Goal: Task Accomplishment & Management: Complete application form

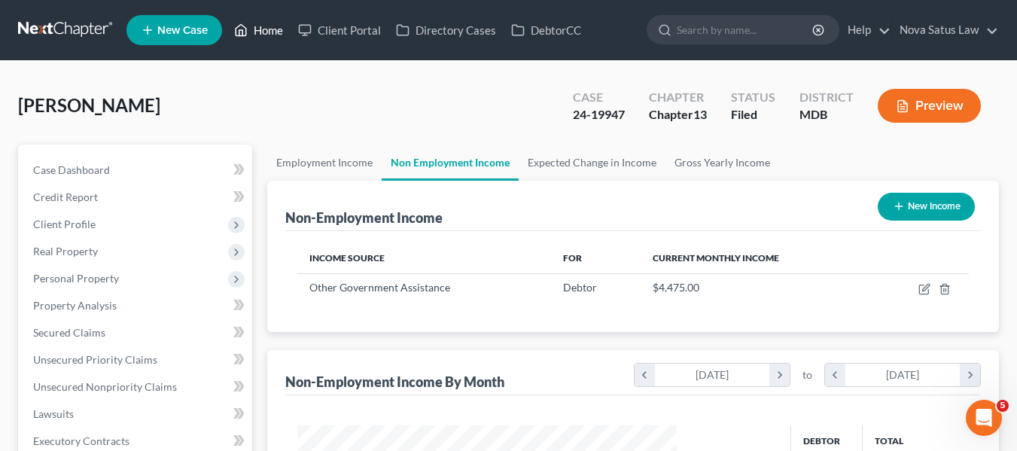
click at [260, 33] on link "Home" at bounding box center [259, 30] width 64 height 27
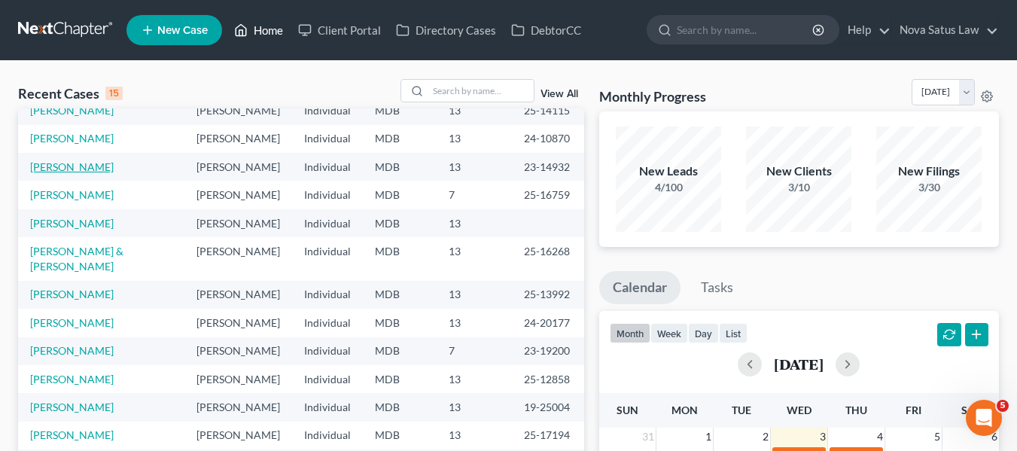
scroll to position [103, 0]
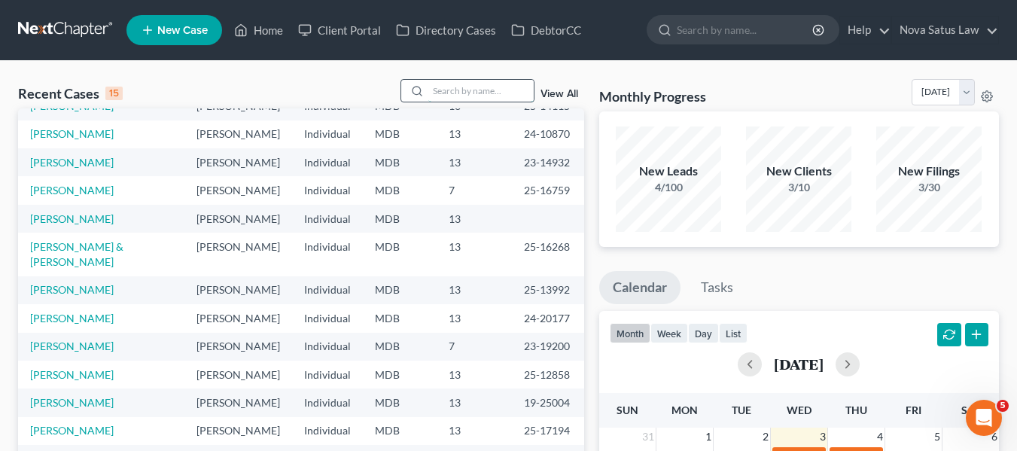
click at [433, 87] on input "search" at bounding box center [480, 91] width 105 height 22
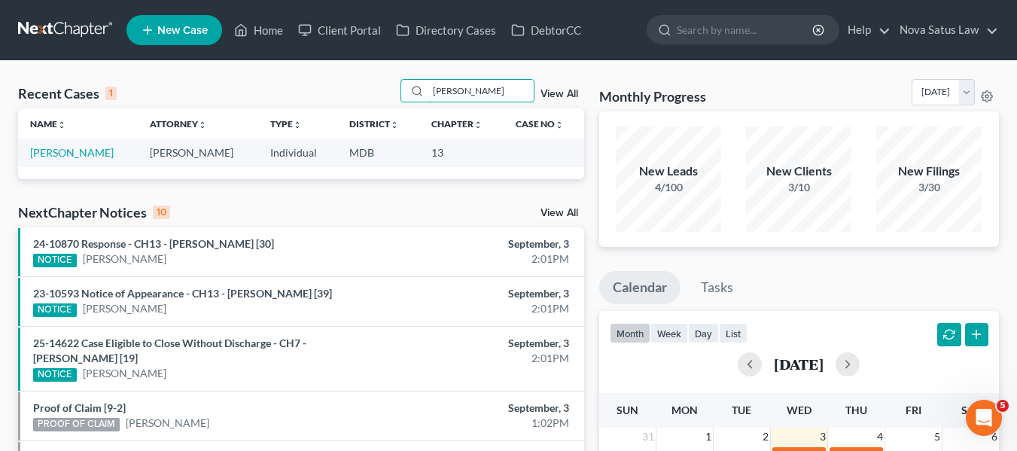
scroll to position [0, 0]
type input "[PERSON_NAME]"
click at [44, 156] on link "[PERSON_NAME]" at bounding box center [72, 152] width 84 height 13
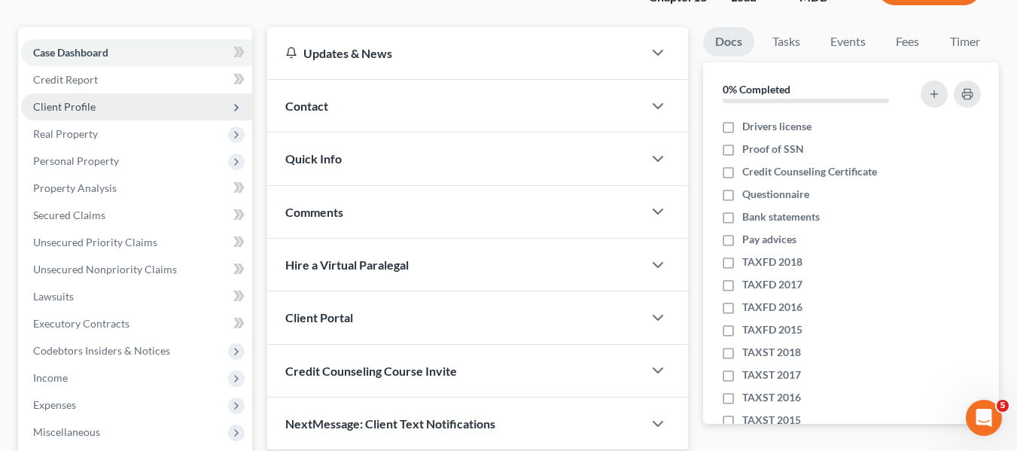
scroll to position [118, 0]
click at [111, 105] on span "Client Profile" at bounding box center [136, 106] width 231 height 27
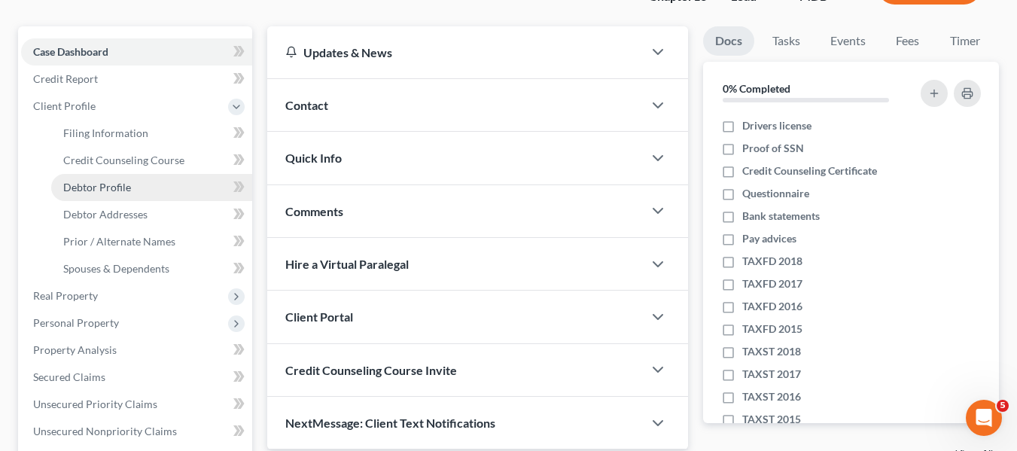
click at [130, 182] on link "Debtor Profile" at bounding box center [151, 187] width 201 height 27
select select "1"
select select "6"
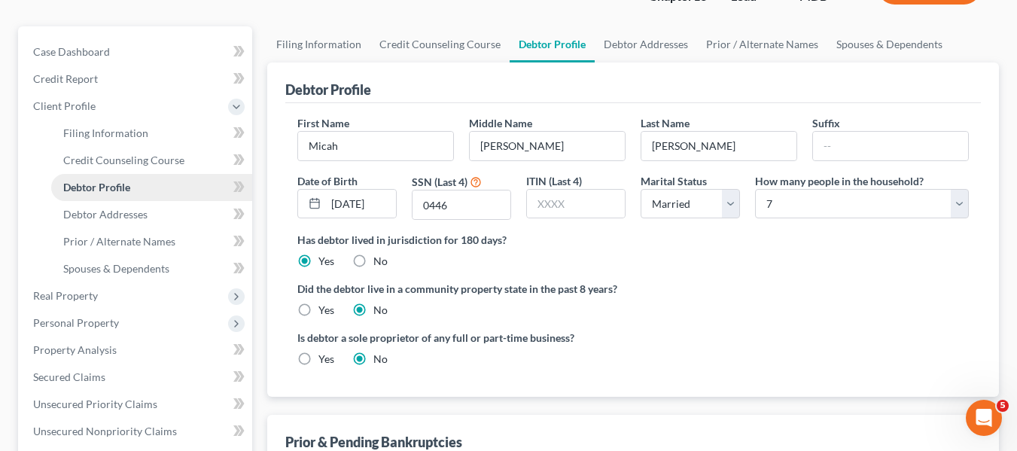
radio input "true"
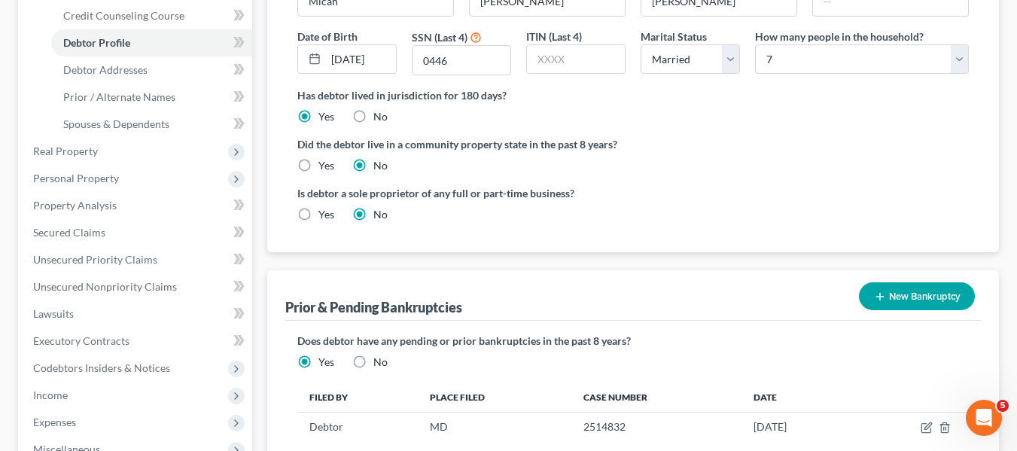
scroll to position [197, 0]
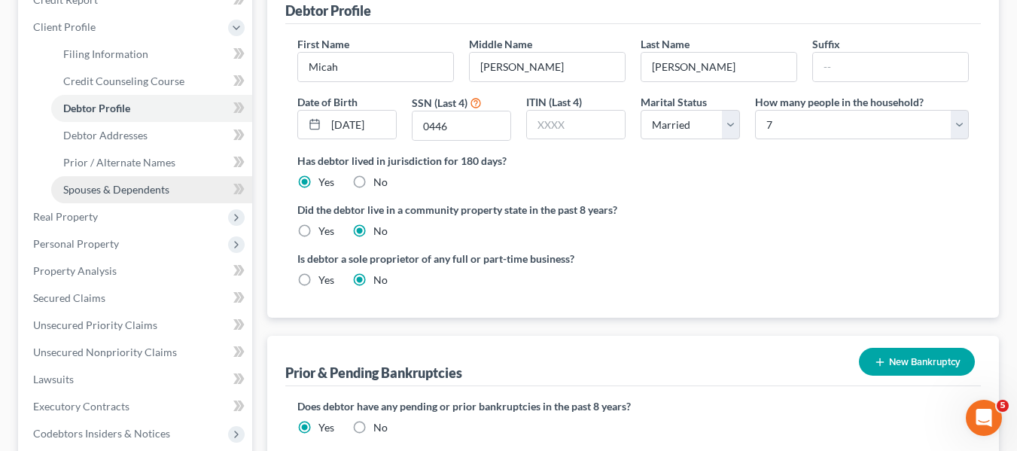
click at [168, 186] on span "Spouses & Dependents" at bounding box center [116, 189] width 106 height 13
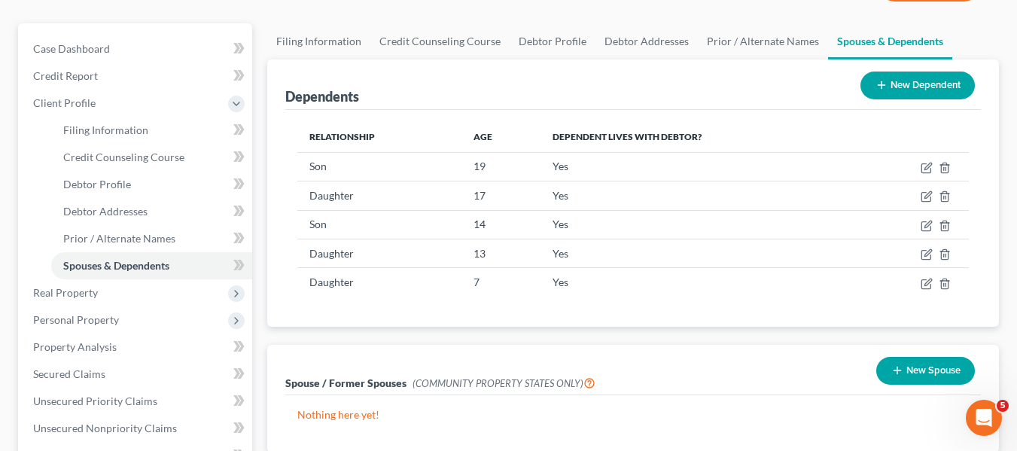
scroll to position [122, 0]
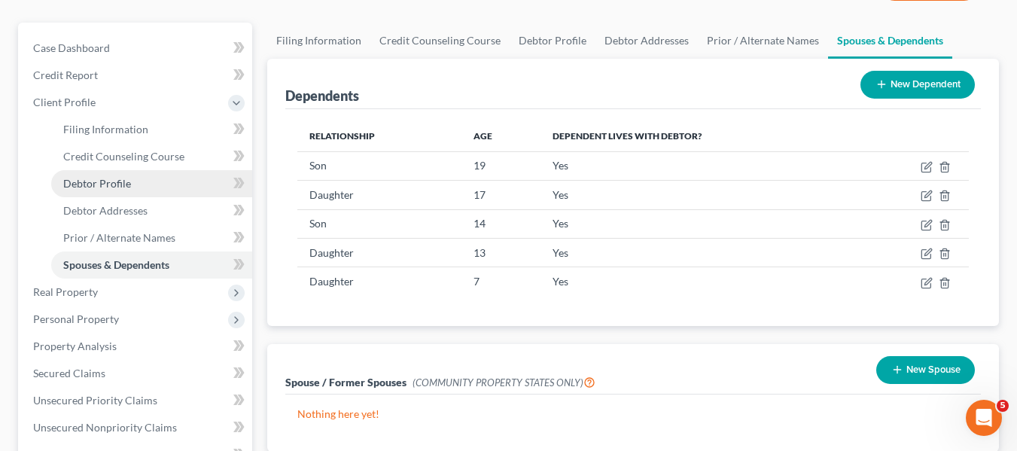
click at [125, 183] on span "Debtor Profile" at bounding box center [97, 183] width 68 height 13
select select "1"
select select "6"
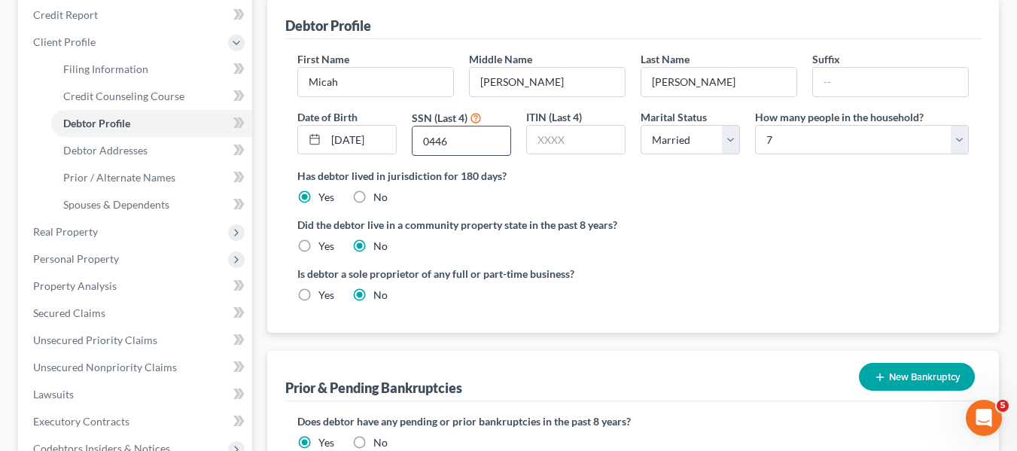
scroll to position [186, 0]
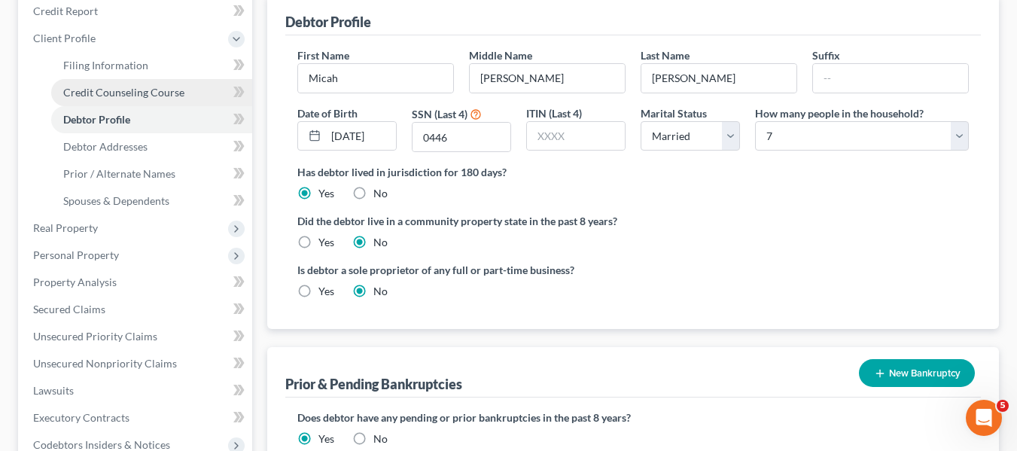
click at [144, 95] on span "Credit Counseling Course" at bounding box center [123, 92] width 121 height 13
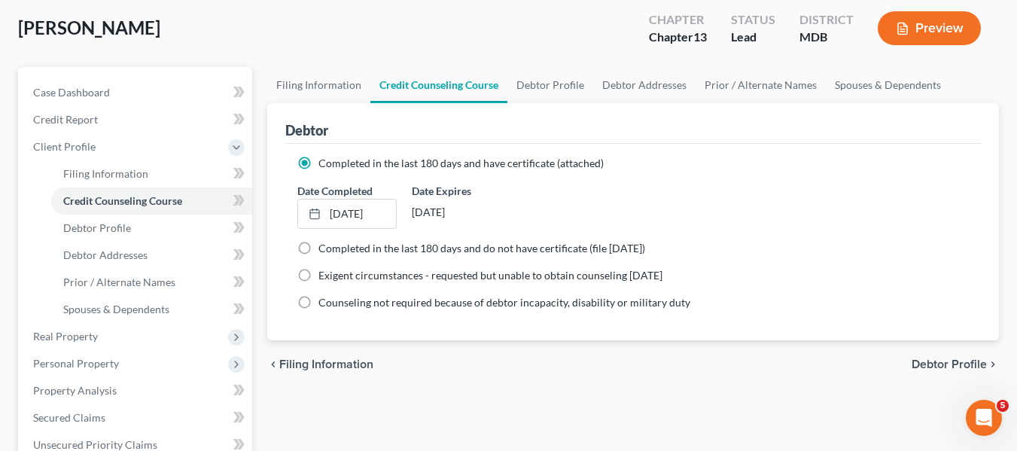
scroll to position [213, 0]
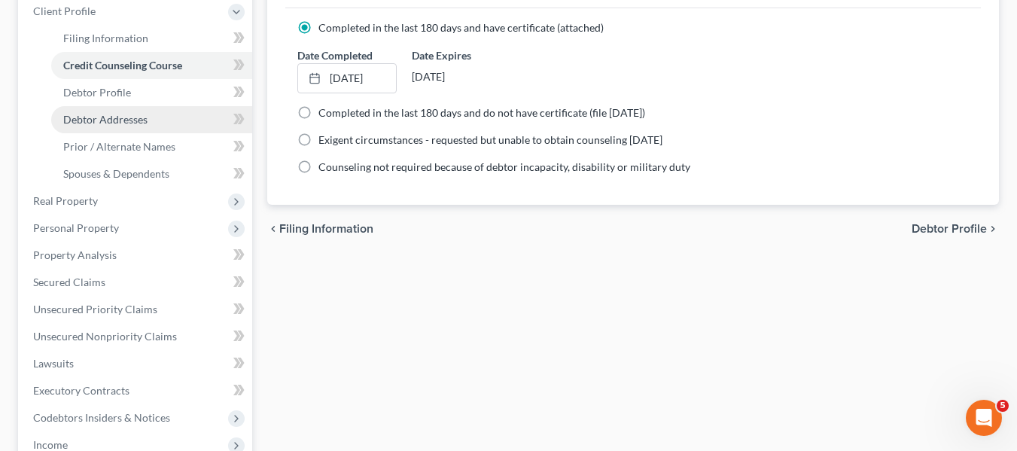
click at [103, 126] on link "Debtor Addresses" at bounding box center [151, 119] width 201 height 27
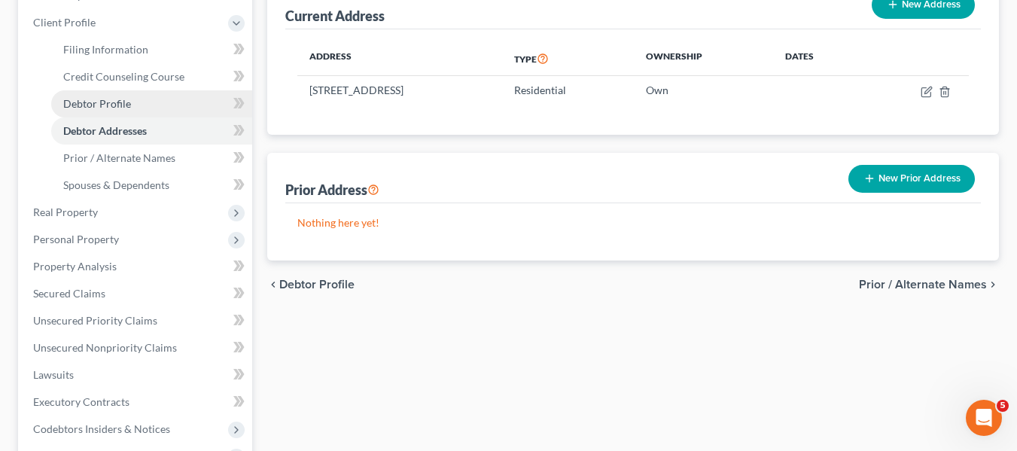
scroll to position [201, 0]
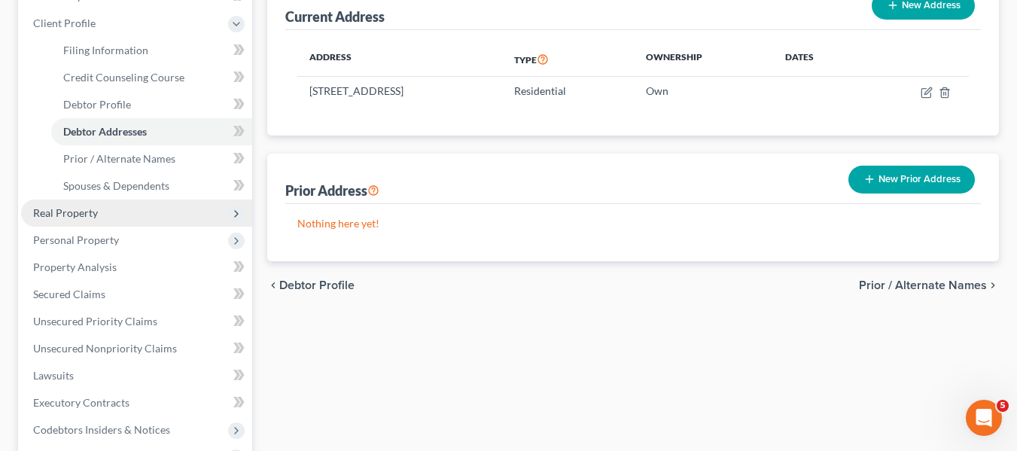
click at [101, 211] on span "Real Property" at bounding box center [136, 212] width 231 height 27
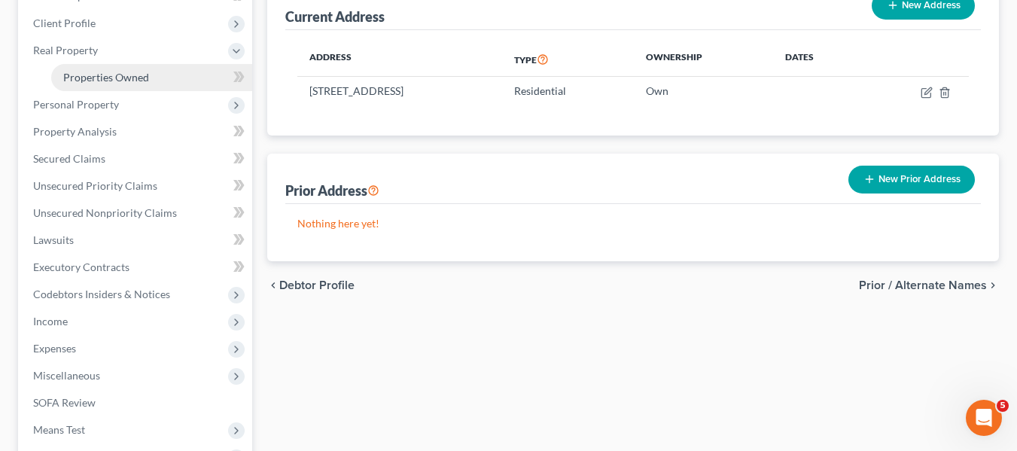
click at [137, 85] on link "Properties Owned" at bounding box center [151, 77] width 201 height 27
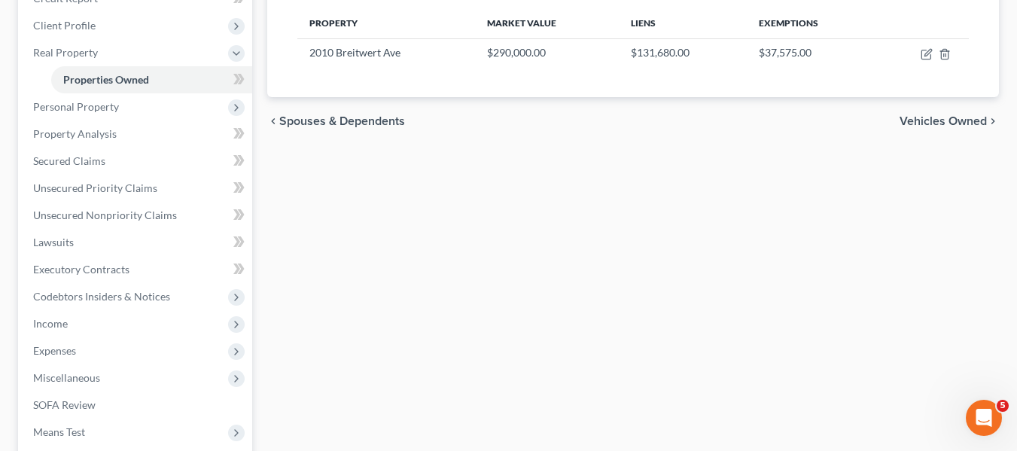
scroll to position [200, 0]
click at [62, 114] on span "Personal Property" at bounding box center [136, 105] width 231 height 27
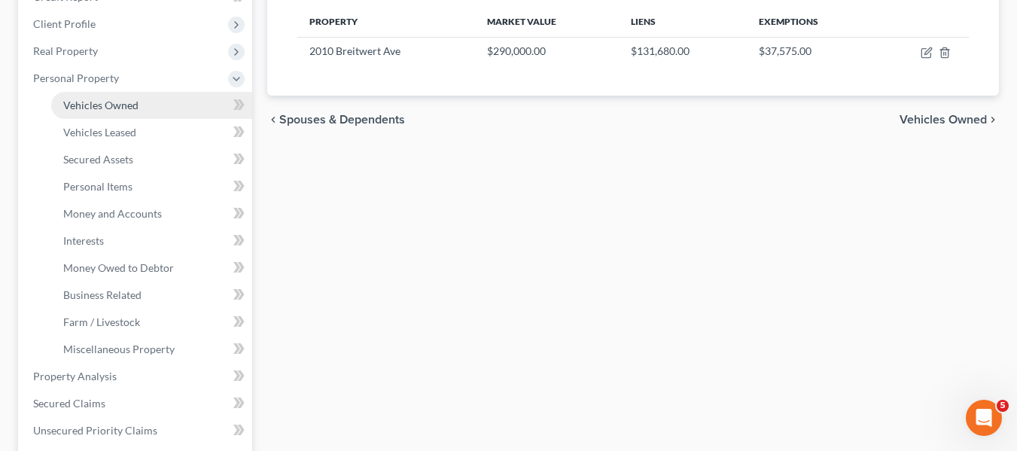
click at [81, 108] on span "Vehicles Owned" at bounding box center [100, 105] width 75 height 13
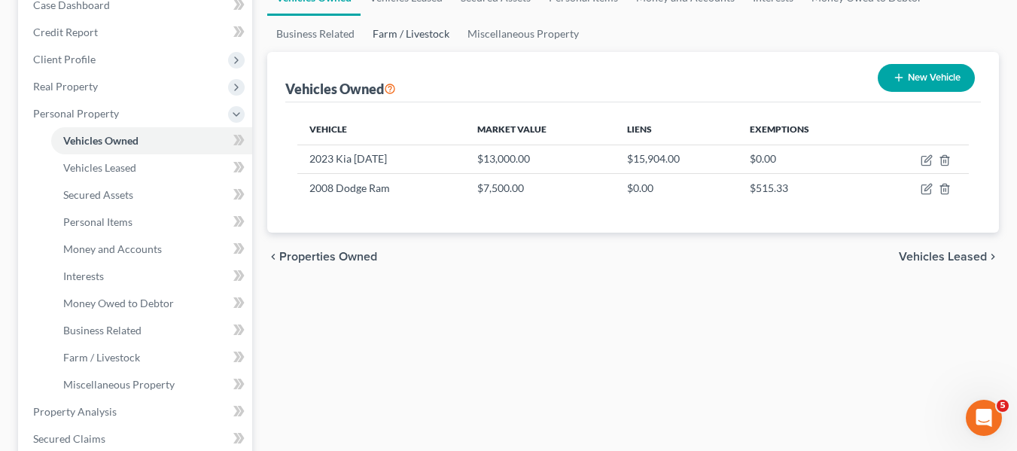
scroll to position [166, 0]
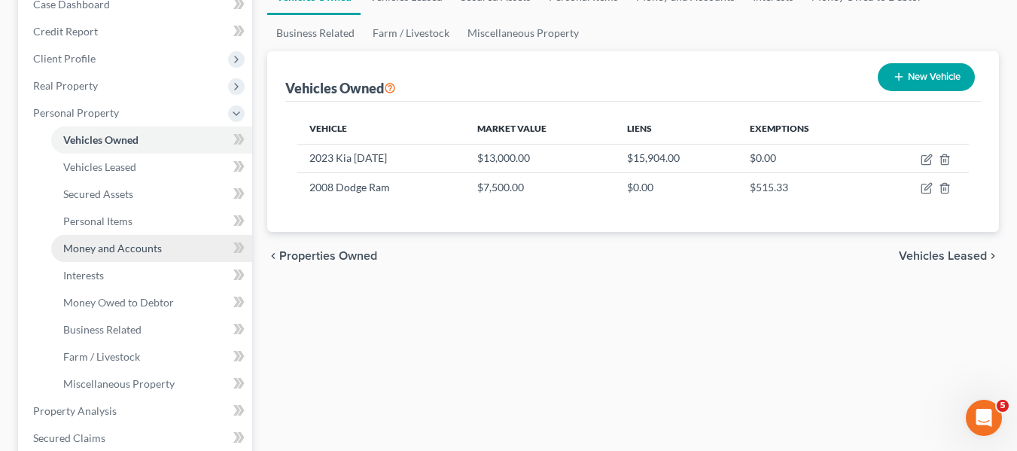
click at [132, 255] on link "Money and Accounts" at bounding box center [151, 248] width 201 height 27
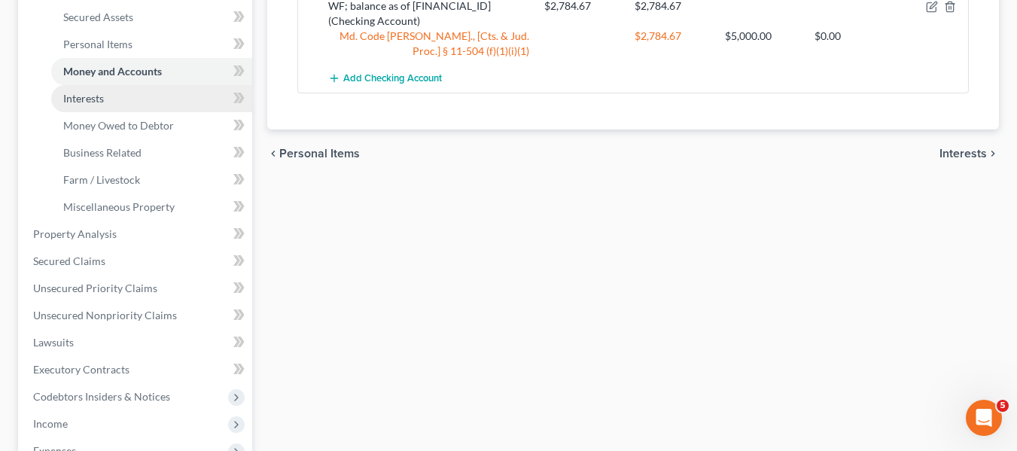
scroll to position [343, 0]
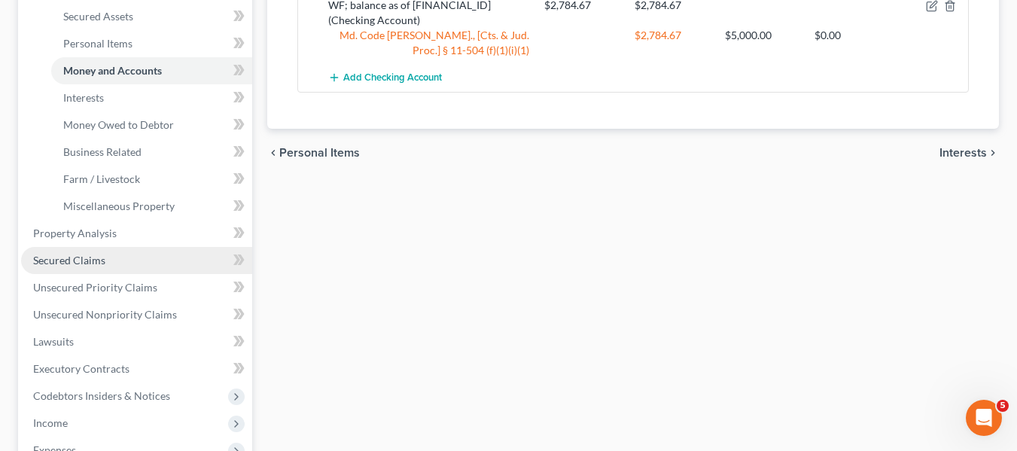
click at [93, 266] on link "Secured Claims" at bounding box center [136, 260] width 231 height 27
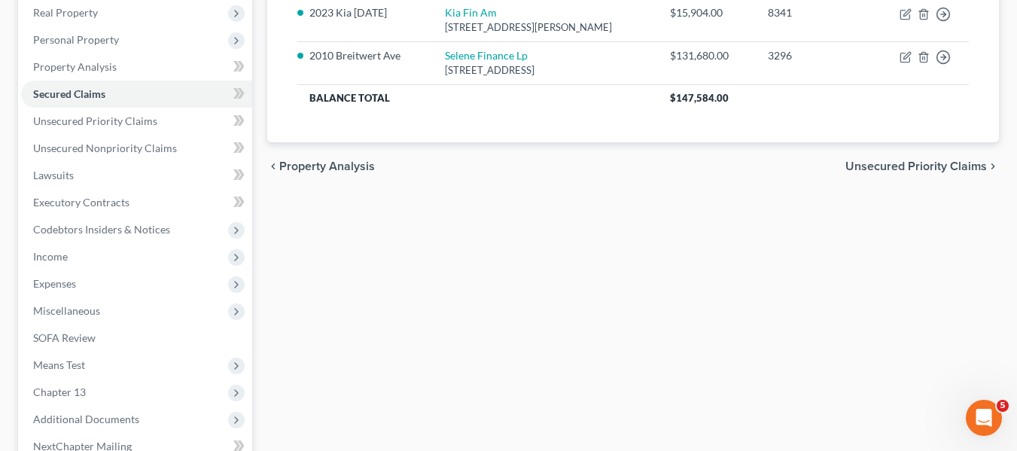
scroll to position [239, 0]
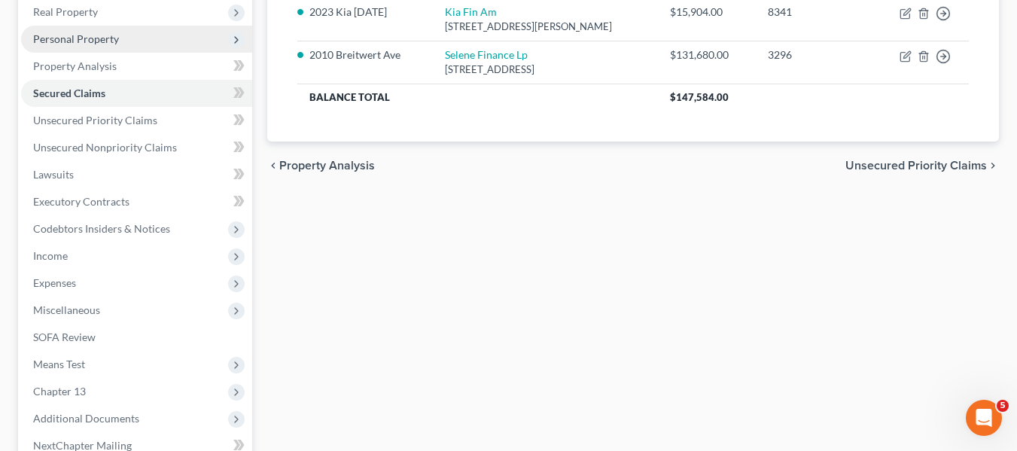
click at [99, 42] on span "Personal Property" at bounding box center [76, 38] width 86 height 13
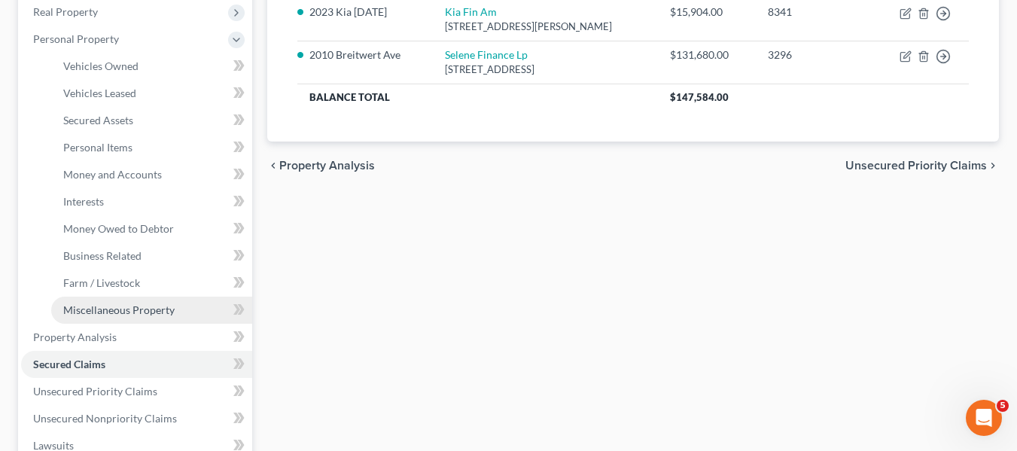
click at [123, 312] on span "Miscellaneous Property" at bounding box center [118, 309] width 111 height 13
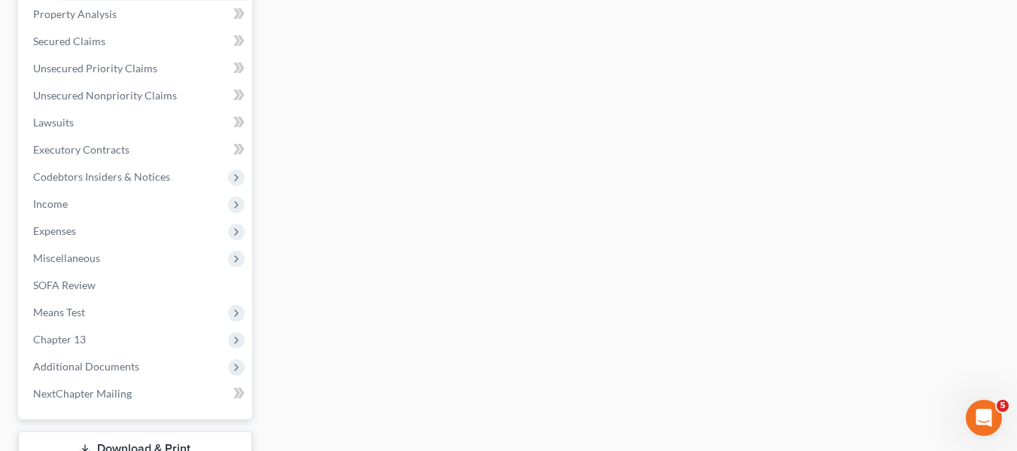
scroll to position [563, 0]
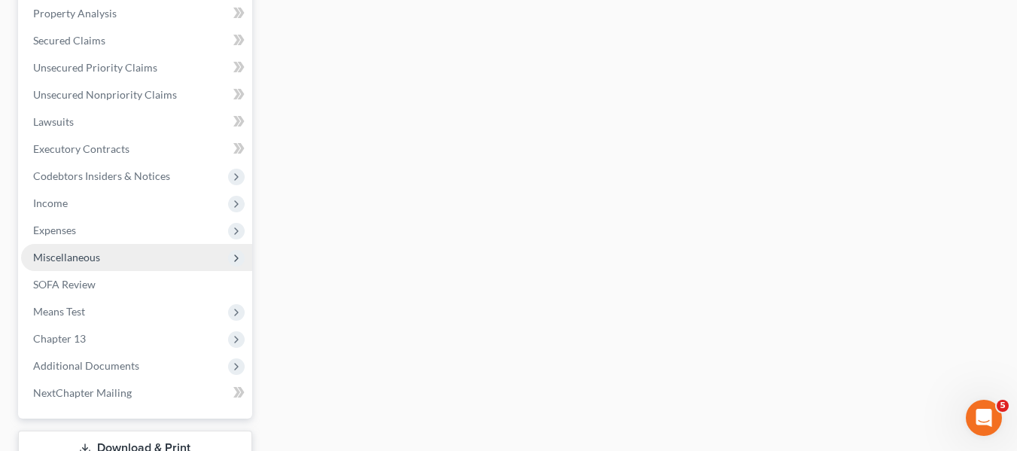
click at [99, 258] on span "Miscellaneous" at bounding box center [66, 257] width 67 height 13
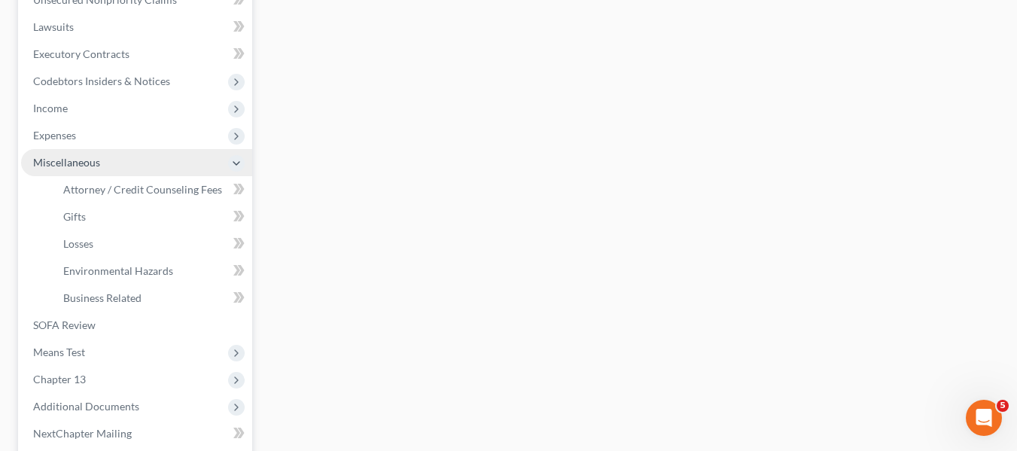
scroll to position [292, 0]
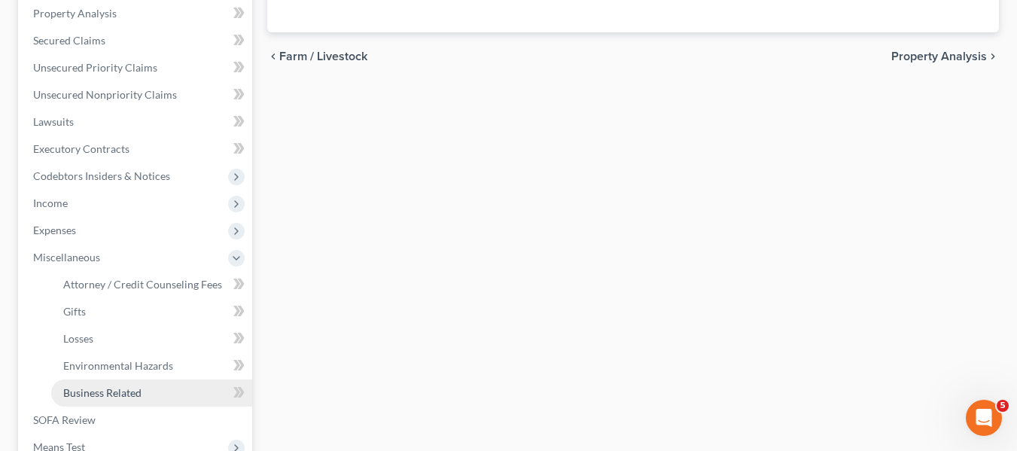
click at [114, 389] on span "Business Related" at bounding box center [102, 392] width 78 height 13
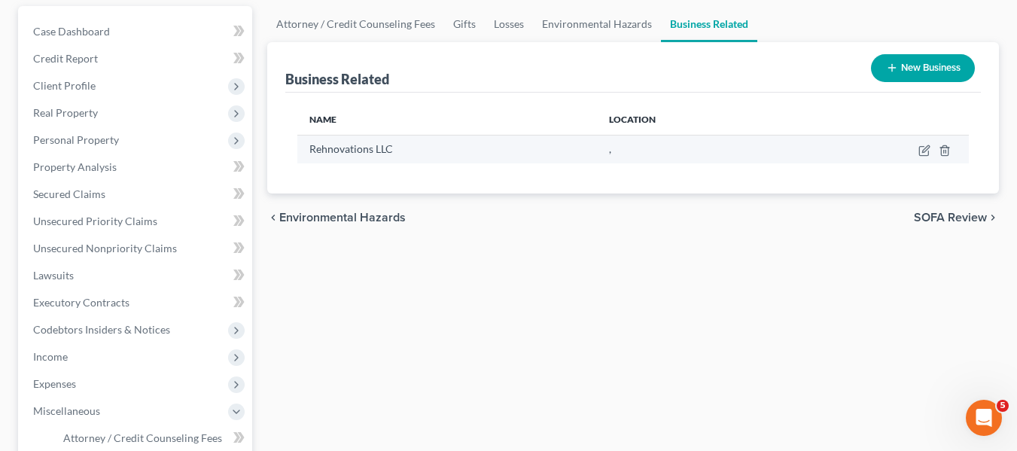
scroll to position [139, 0]
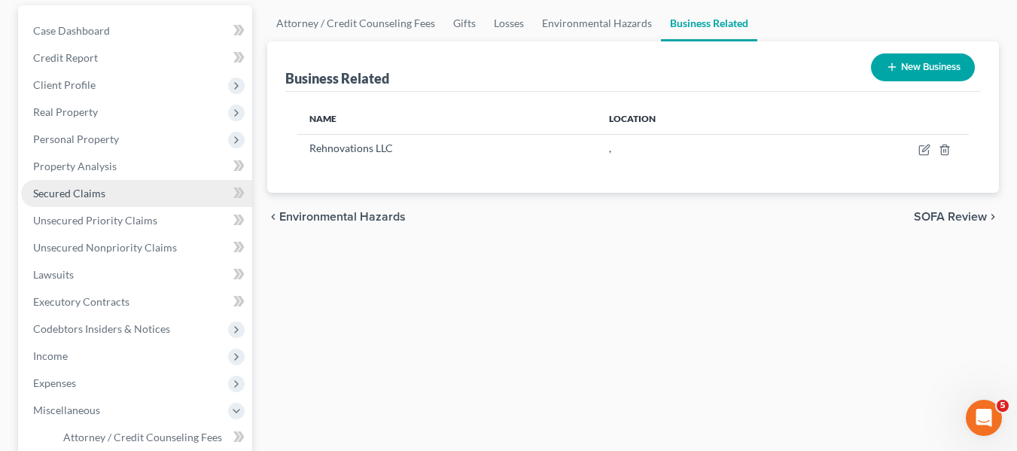
click at [96, 190] on span "Secured Claims" at bounding box center [69, 193] width 72 height 13
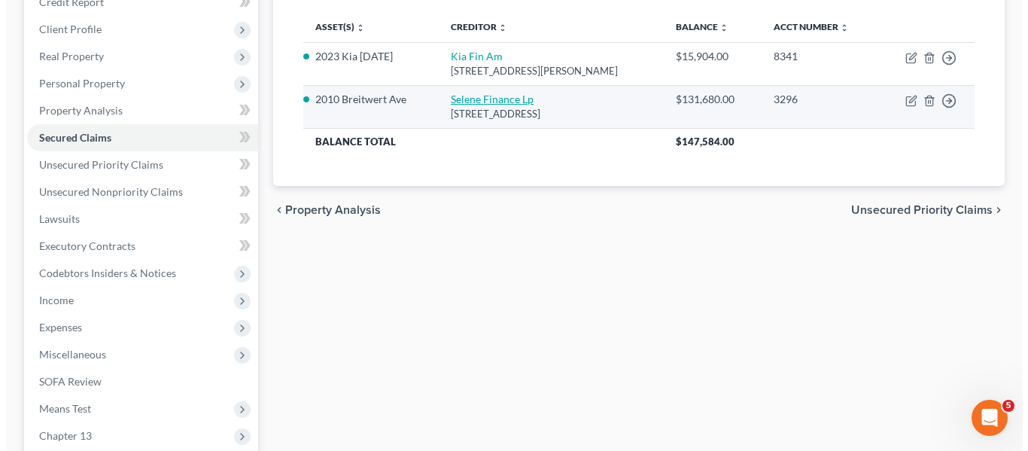
scroll to position [196, 0]
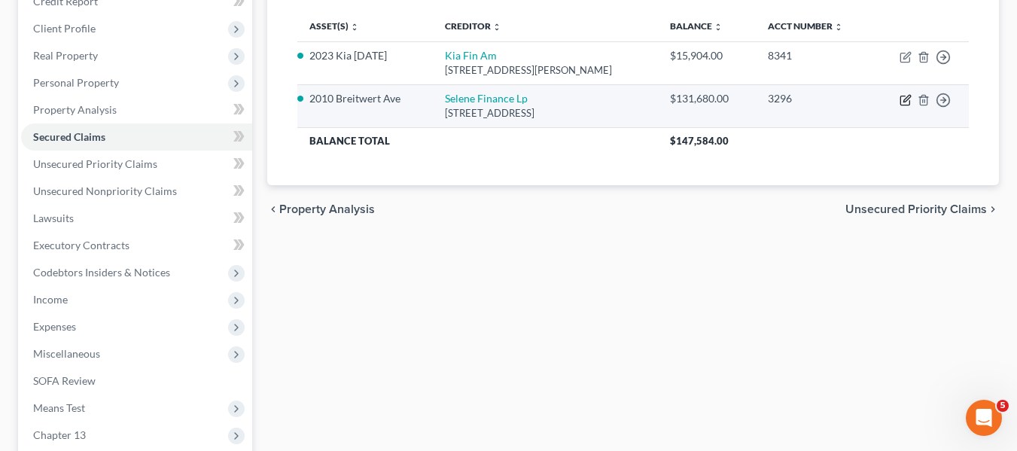
click at [902, 96] on icon "button" at bounding box center [904, 100] width 9 height 9
select select "45"
select select "0"
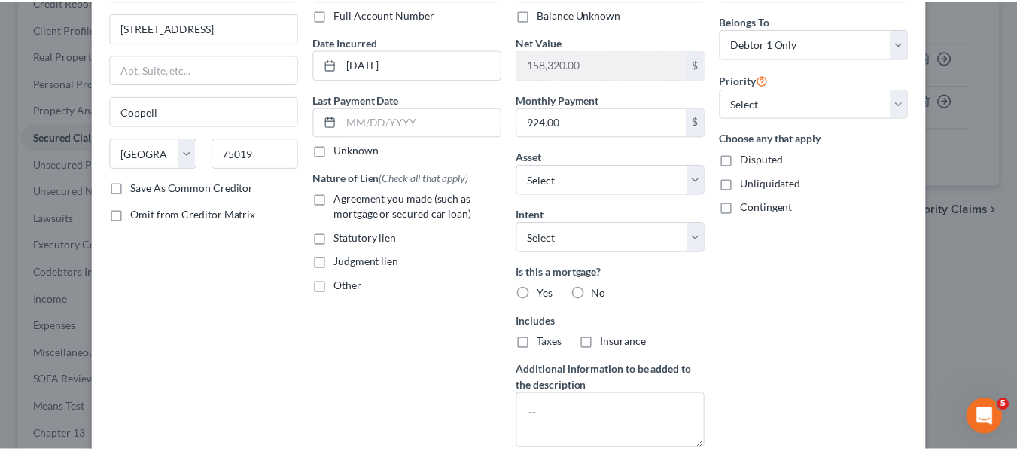
scroll to position [0, 0]
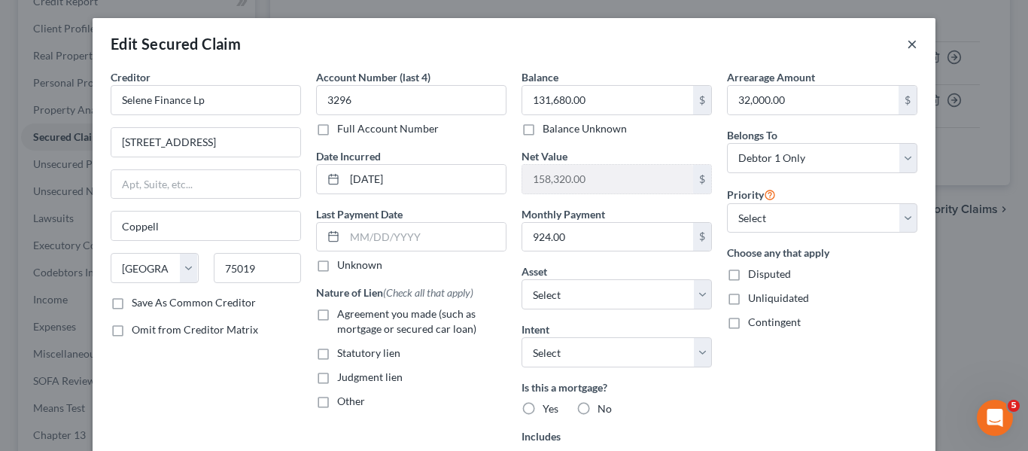
click at [907, 46] on button "×" at bounding box center [912, 44] width 11 height 18
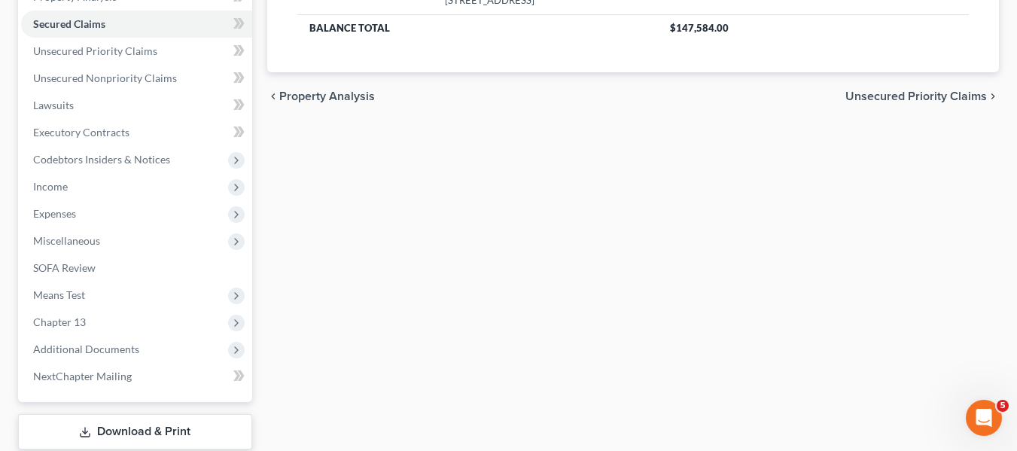
scroll to position [304, 0]
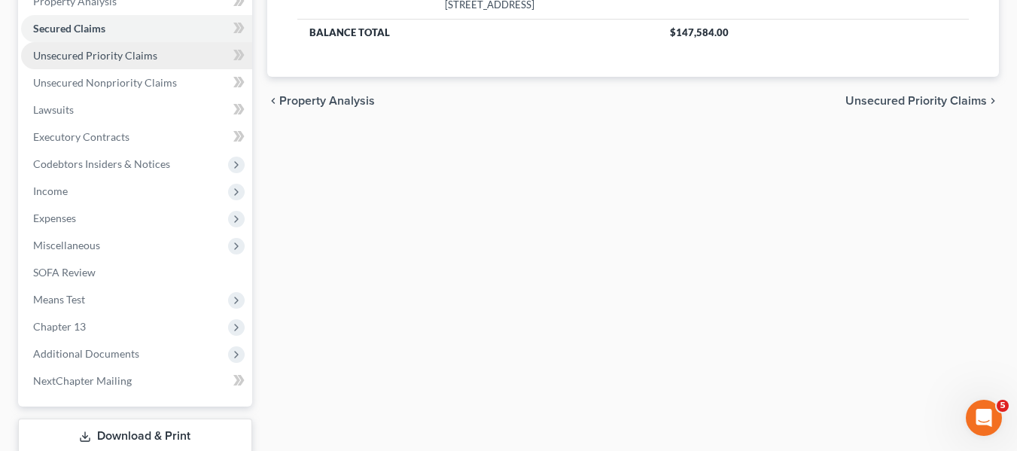
click at [108, 62] on link "Unsecured Priority Claims" at bounding box center [136, 55] width 231 height 27
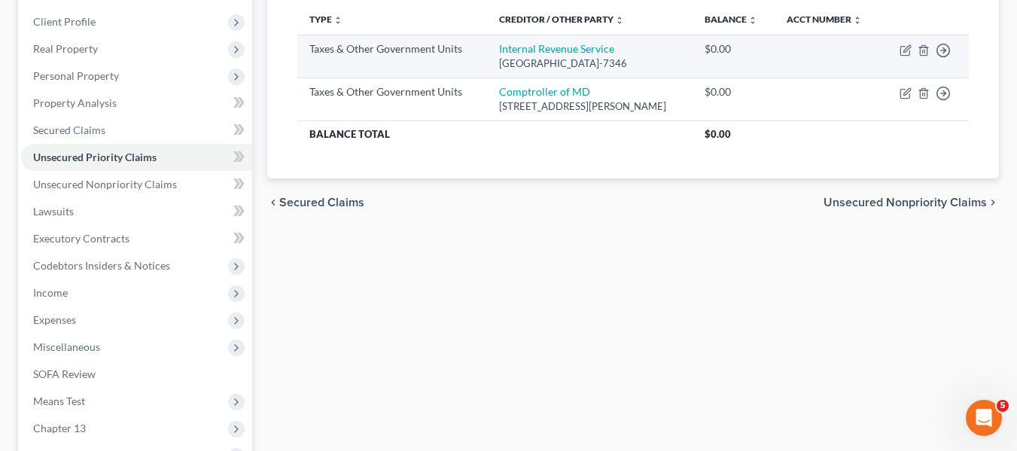
scroll to position [203, 0]
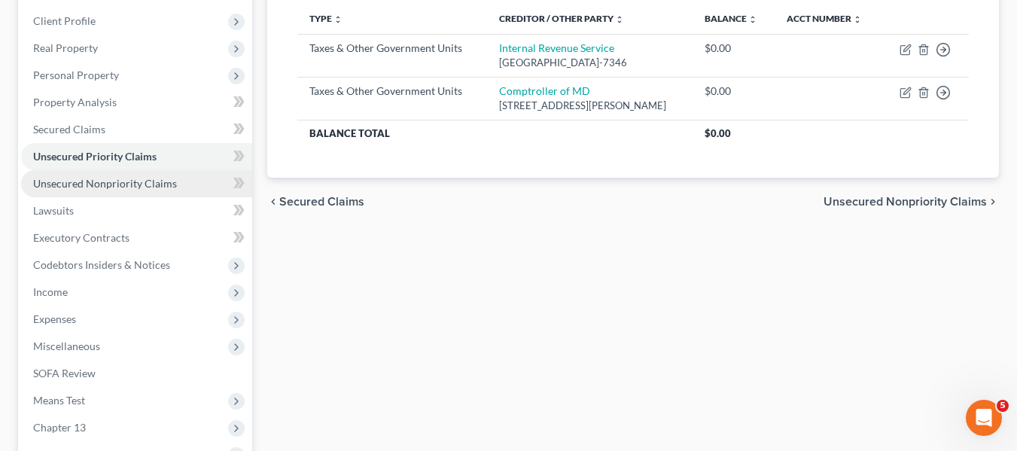
click at [195, 186] on link "Unsecured Nonpriority Claims" at bounding box center [136, 183] width 231 height 27
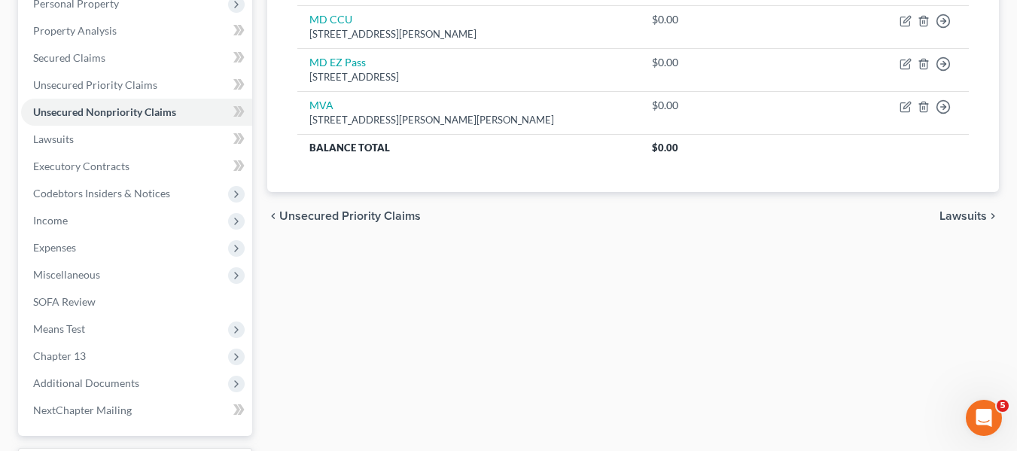
scroll to position [275, 0]
click at [99, 218] on span "Income" at bounding box center [136, 219] width 231 height 27
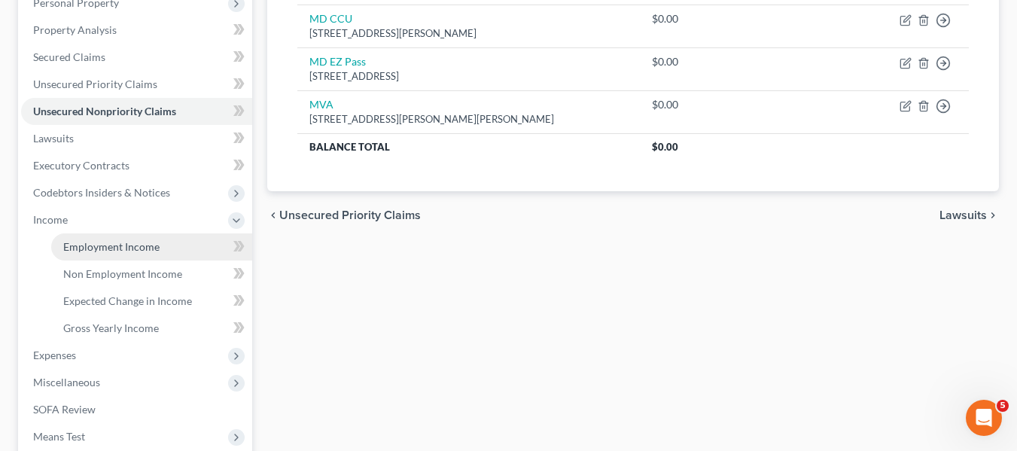
click at [108, 249] on span "Employment Income" at bounding box center [111, 246] width 96 height 13
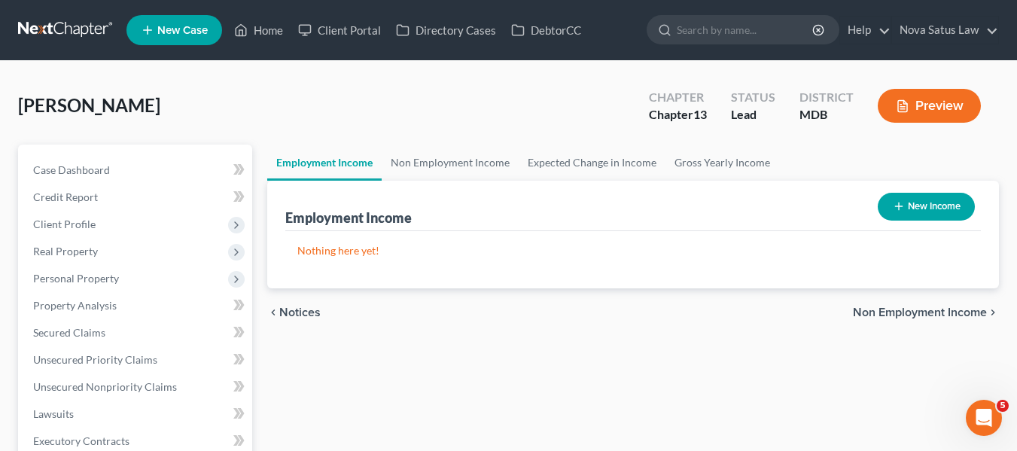
click at [898, 208] on icon "button" at bounding box center [899, 206] width 12 height 12
select select "0"
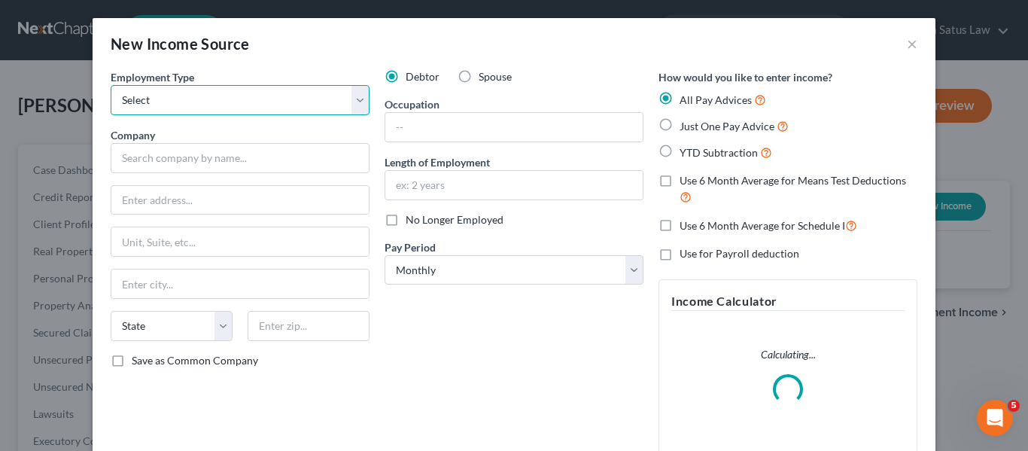
click at [329, 107] on select "Select Full or [DEMOGRAPHIC_DATA] Employment Self Employment" at bounding box center [240, 100] width 259 height 30
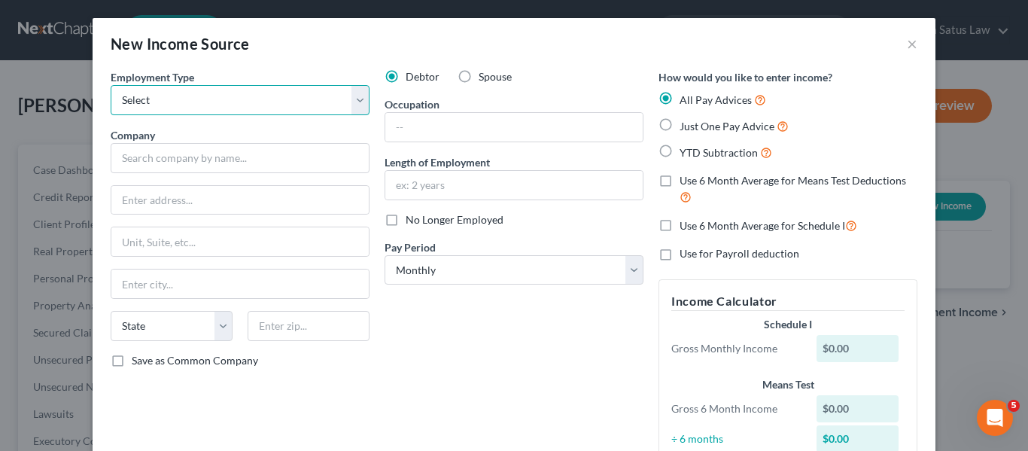
select select "1"
click at [111, 85] on select "Select Full or [DEMOGRAPHIC_DATA] Employment Self Employment" at bounding box center [240, 100] width 259 height 30
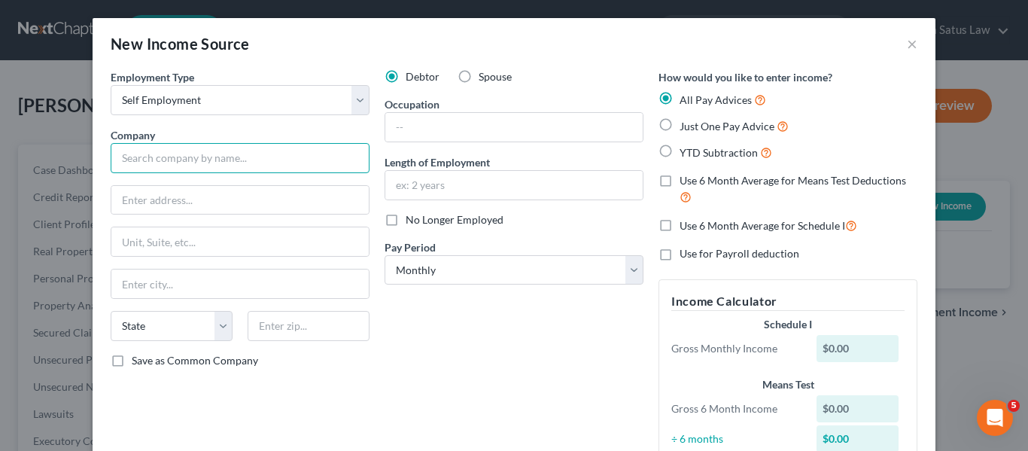
click at [194, 157] on input "text" at bounding box center [240, 158] width 259 height 30
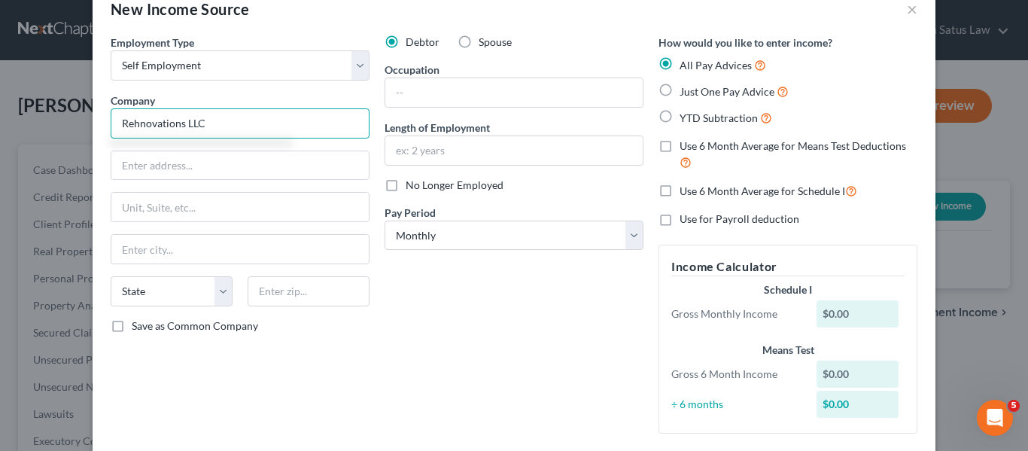
scroll to position [34, 0]
type input "Rehnovations LLC"
click at [680, 88] on label "Just One Pay Advice" at bounding box center [734, 92] width 109 height 17
click at [686, 88] on input "Just One Pay Advice" at bounding box center [691, 89] width 10 height 10
radio input "true"
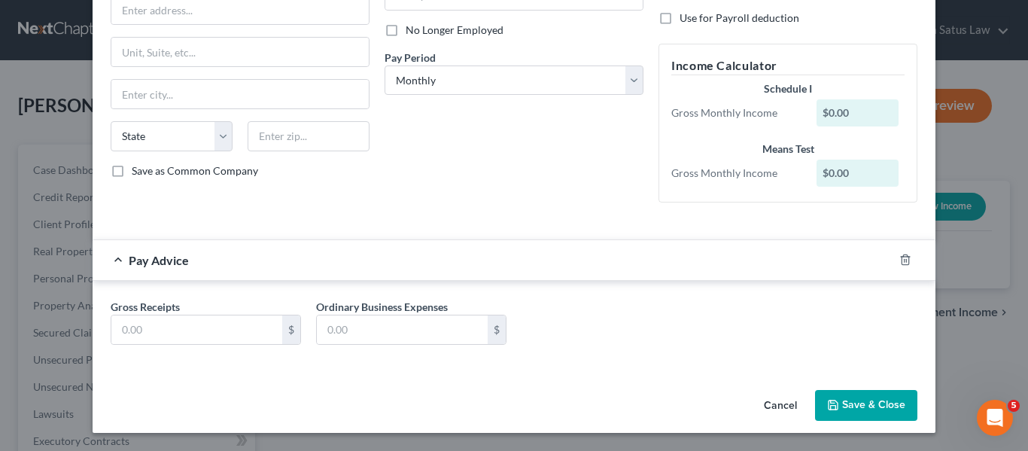
scroll to position [190, 0]
click at [193, 318] on input "text" at bounding box center [196, 329] width 171 height 29
type input "5,500"
click at [836, 400] on button "Save & Close" at bounding box center [866, 406] width 102 height 32
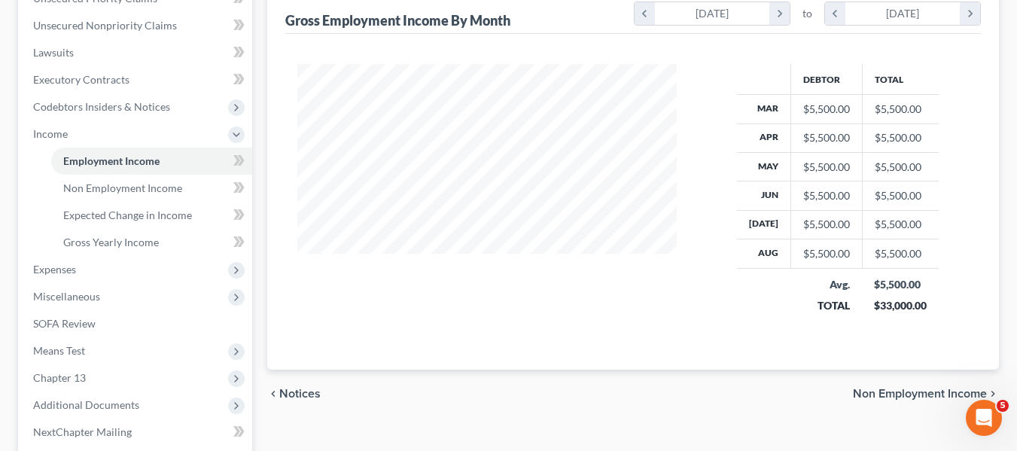
scroll to position [362, 0]
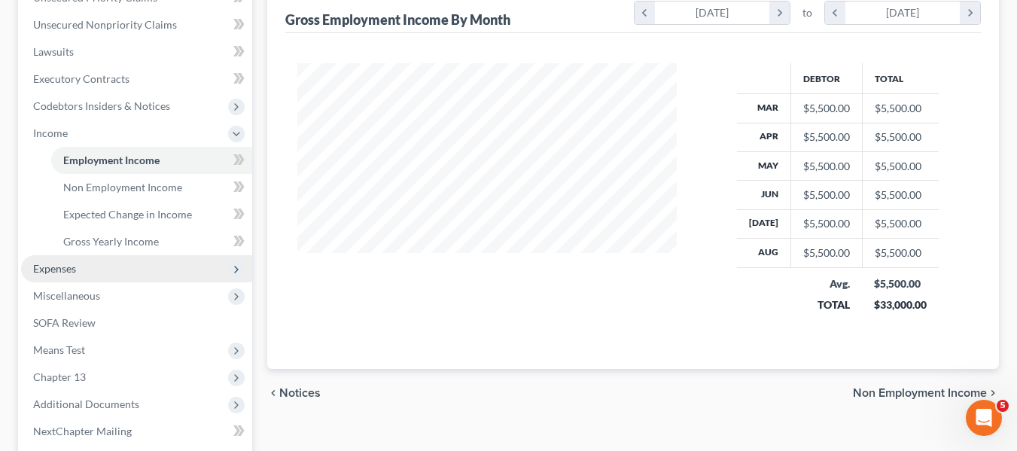
click at [70, 263] on span "Expenses" at bounding box center [54, 268] width 43 height 13
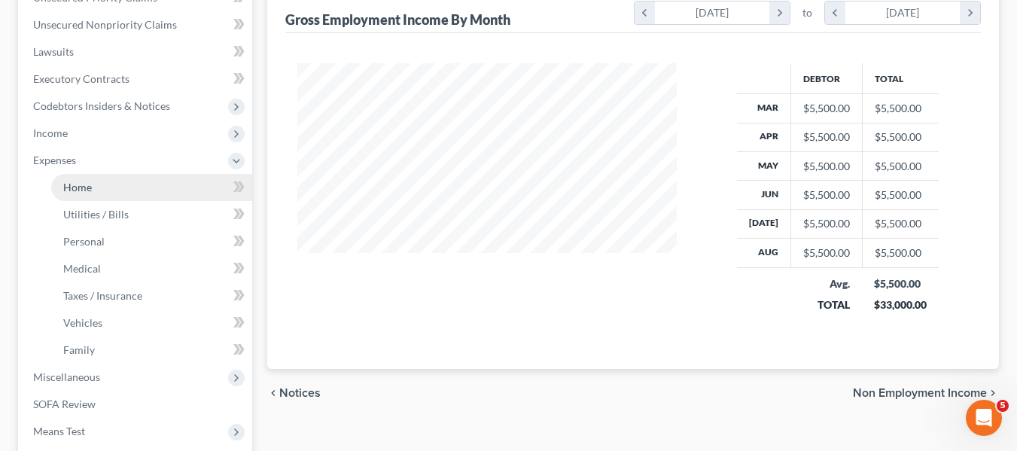
click at [75, 185] on span "Home" at bounding box center [77, 187] width 29 height 13
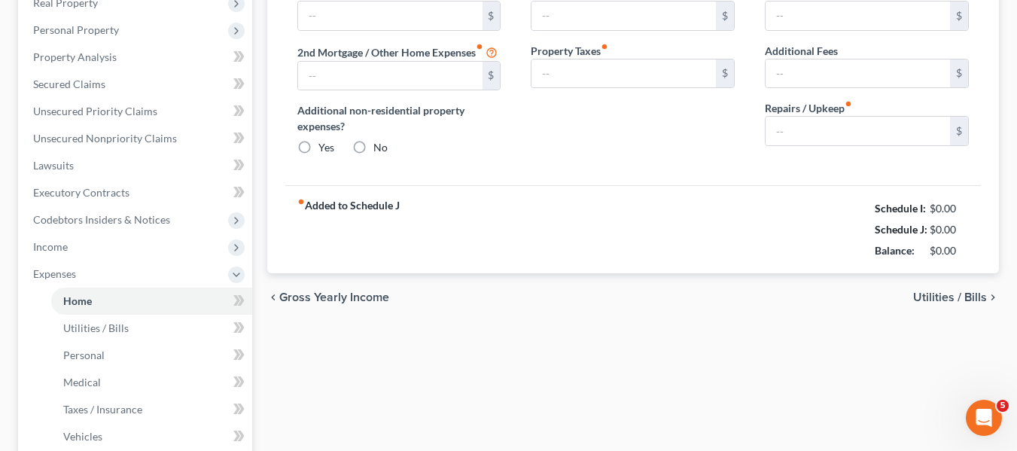
type input "0.00"
radio input "true"
type input "0.00"
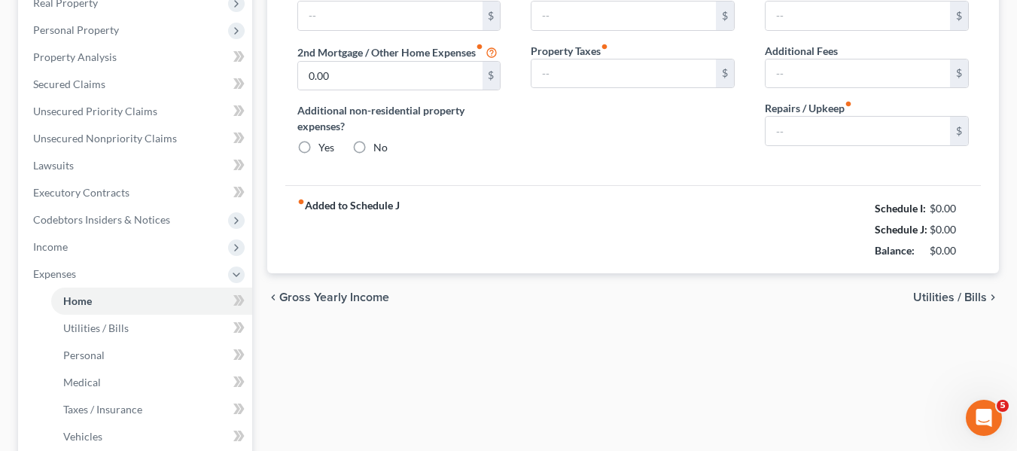
type input "0.00"
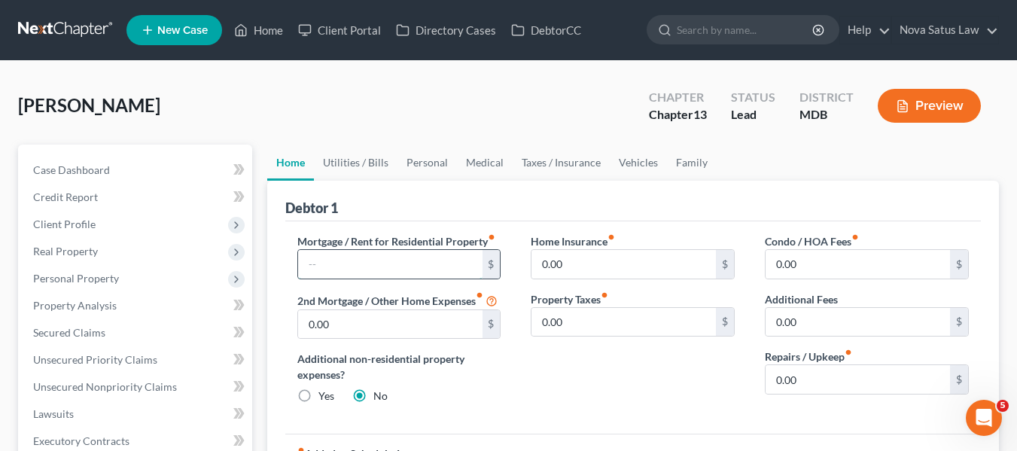
click at [332, 266] on input "text" at bounding box center [390, 264] width 184 height 29
type input "1,015"
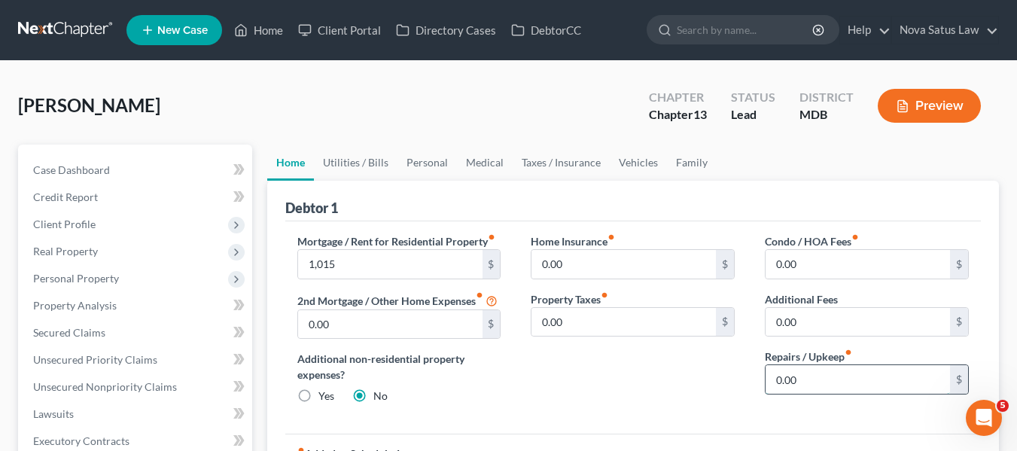
click at [806, 371] on input "0.00" at bounding box center [857, 379] width 184 height 29
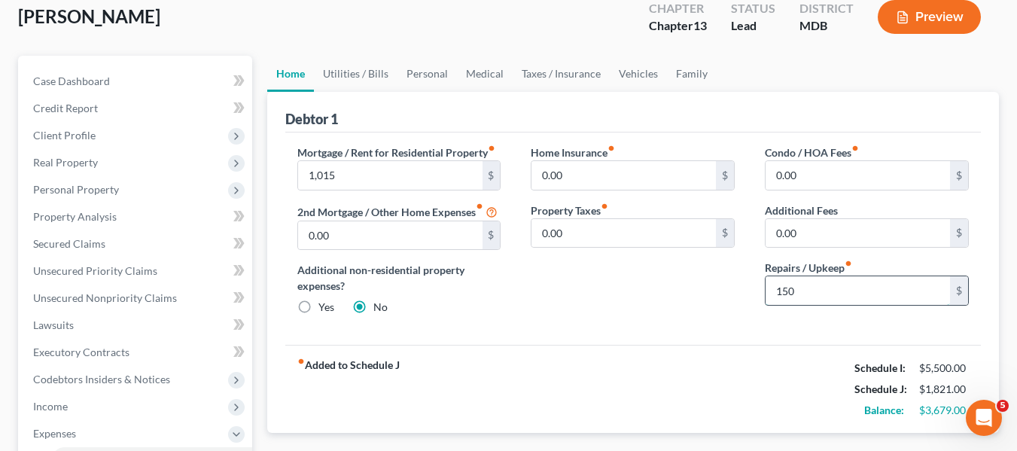
scroll to position [92, 0]
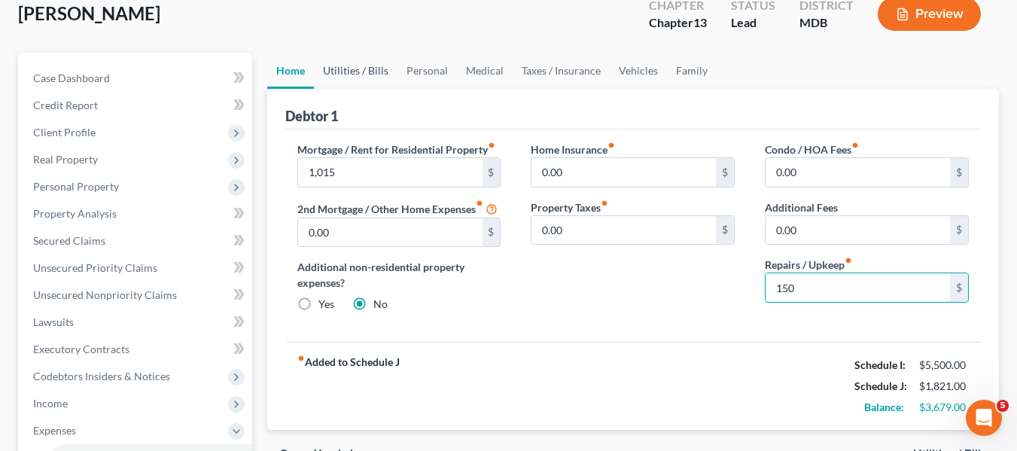
type input "150"
click at [338, 71] on link "Utilities / Bills" at bounding box center [356, 71] width 84 height 36
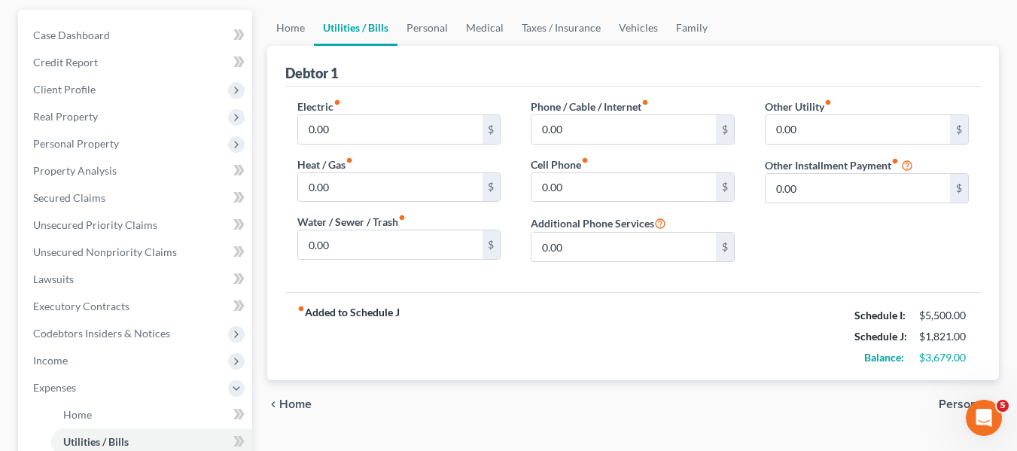
scroll to position [135, 0]
click at [360, 127] on input "0.00" at bounding box center [390, 128] width 184 height 29
type input "325"
click at [381, 244] on input "0.00" at bounding box center [390, 244] width 184 height 29
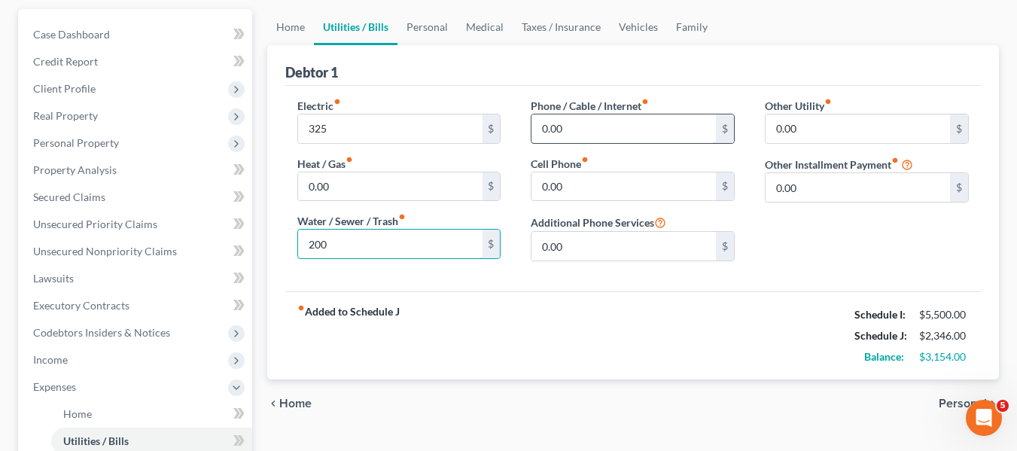
type input "200"
click at [665, 137] on input "0.00" at bounding box center [623, 128] width 184 height 29
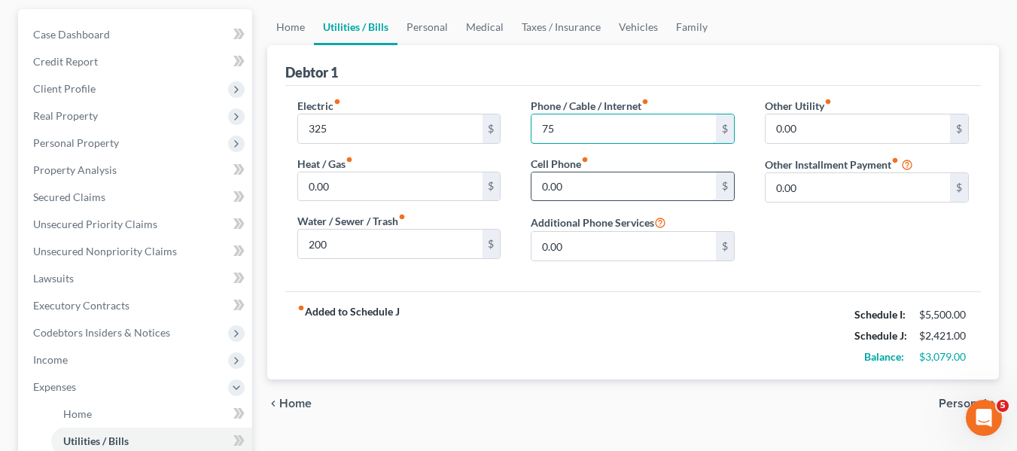
type input "75"
click at [604, 193] on input "0.00" at bounding box center [623, 186] width 184 height 29
type input "250"
click at [426, 27] on link "Personal" at bounding box center [426, 27] width 59 height 36
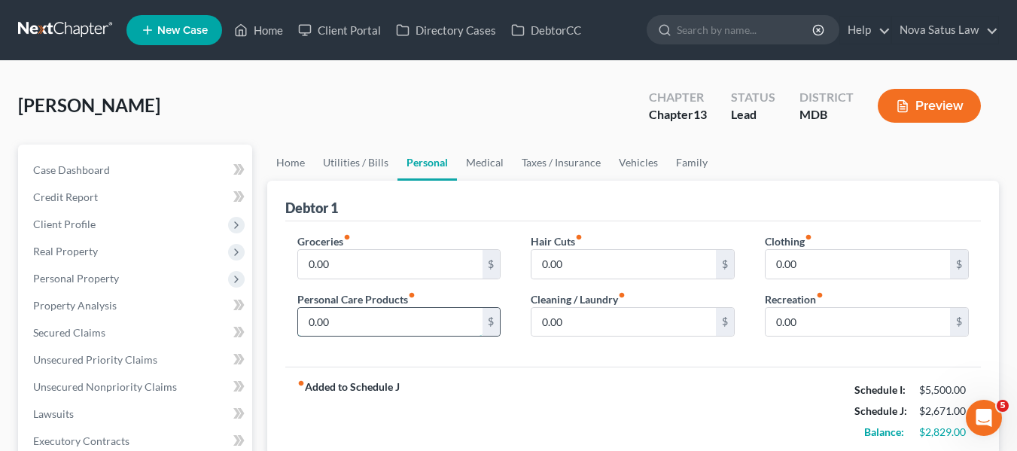
click at [376, 315] on input "0.00" at bounding box center [390, 322] width 184 height 29
type input "150"
click at [636, 324] on input "0.00" at bounding box center [623, 322] width 184 height 29
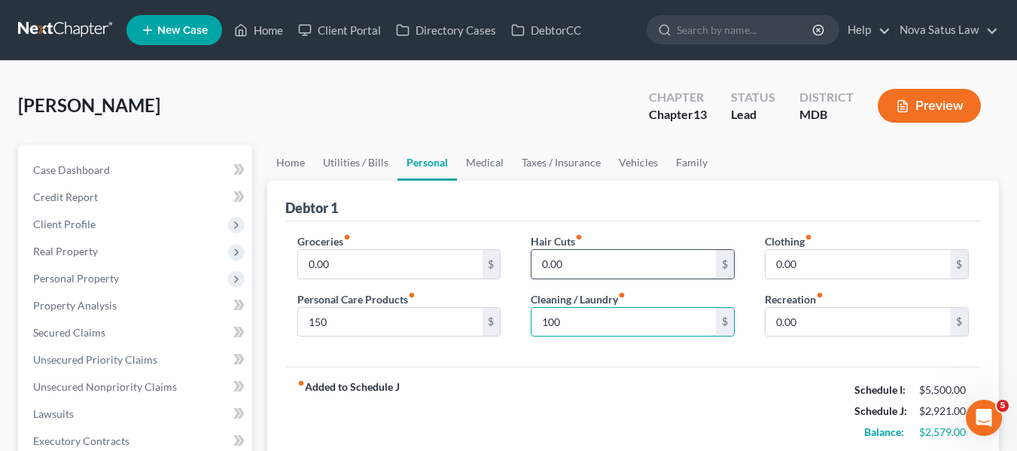
type input "100"
click at [622, 265] on input "0.00" at bounding box center [623, 264] width 184 height 29
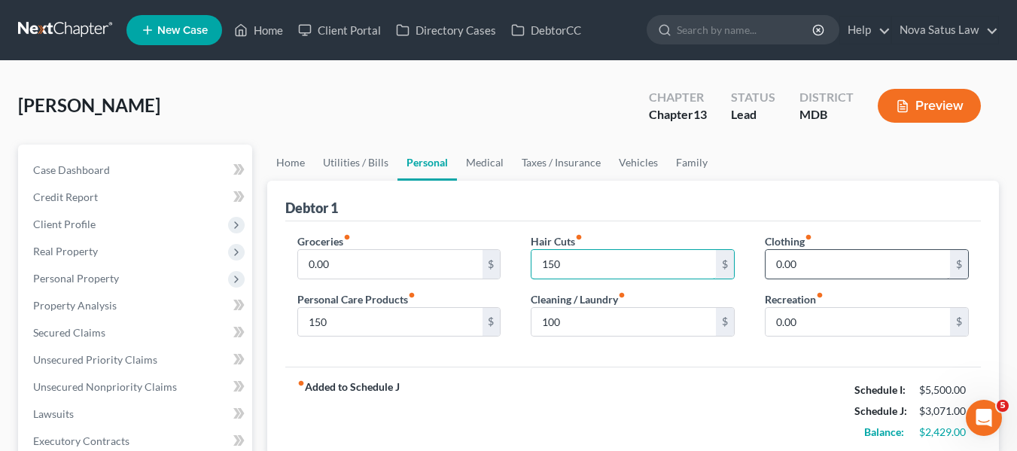
type input "150"
click at [844, 260] on input "0.00" at bounding box center [857, 264] width 184 height 29
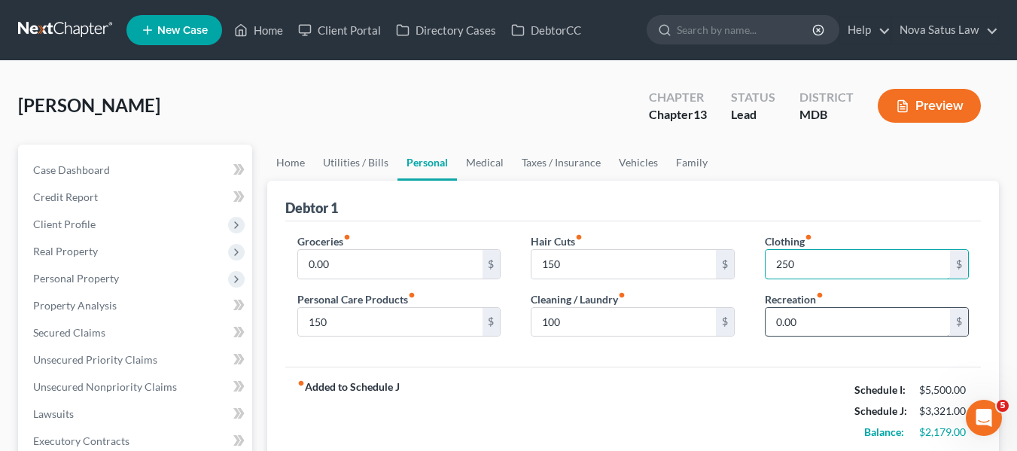
type input "250"
click at [835, 319] on input "0.00" at bounding box center [857, 322] width 184 height 29
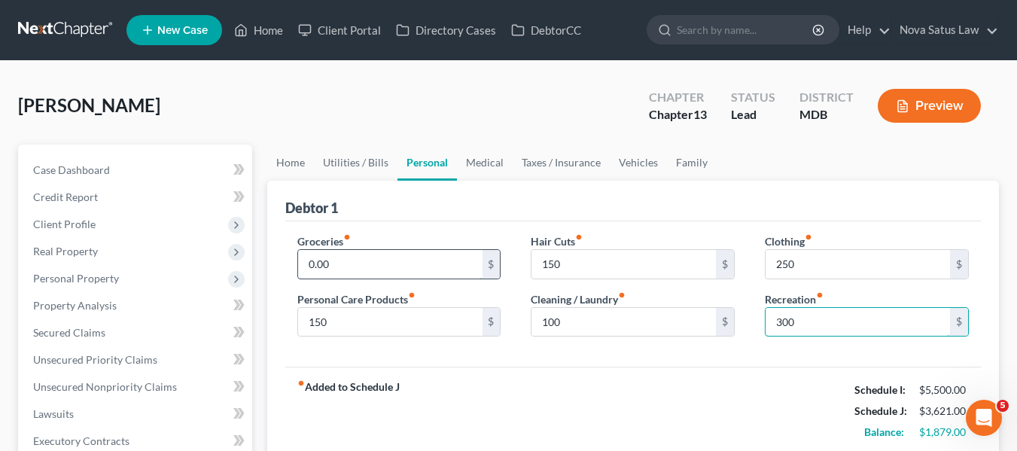
type input "300"
click at [446, 257] on input "0.00" at bounding box center [390, 264] width 184 height 29
type input "8"
type input "5"
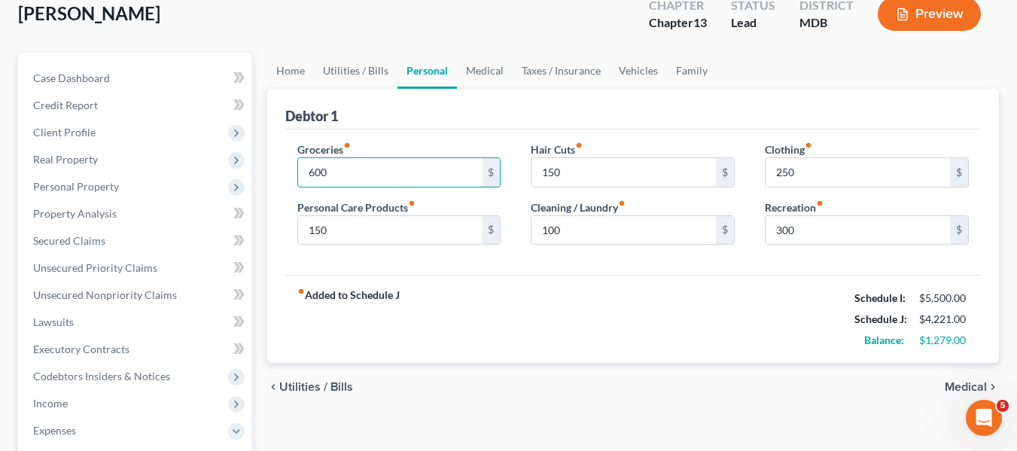
scroll to position [93, 0]
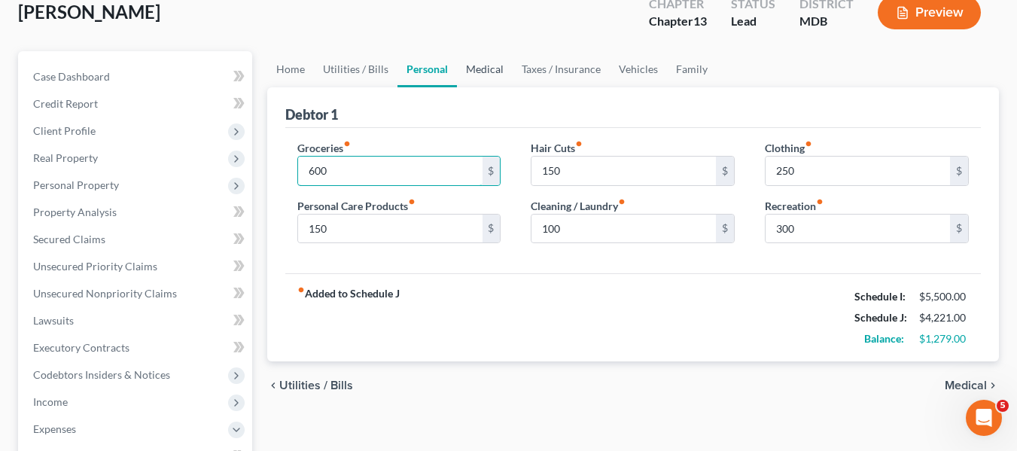
type input "600"
click at [488, 74] on link "Medical" at bounding box center [485, 69] width 56 height 36
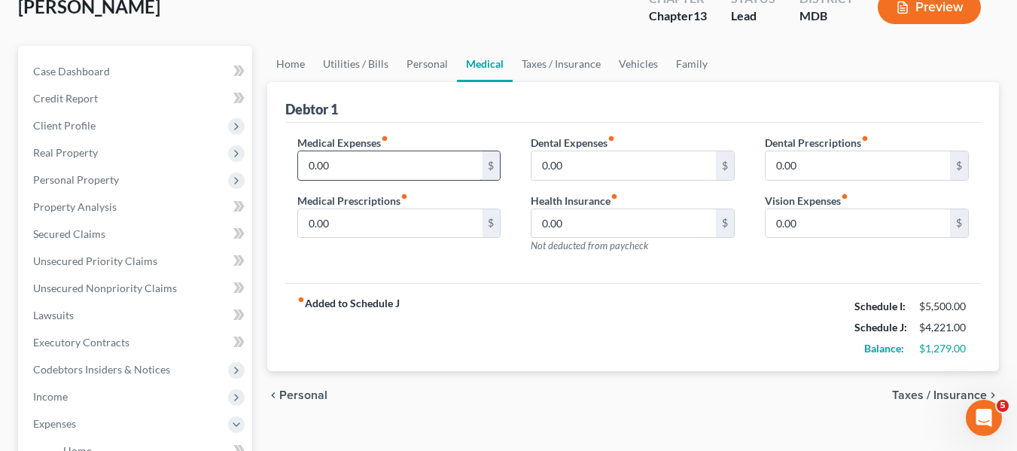
scroll to position [99, 0]
click at [350, 163] on input "0.00" at bounding box center [390, 165] width 184 height 29
type input "200"
click at [867, 227] on input "0.00" at bounding box center [857, 222] width 184 height 29
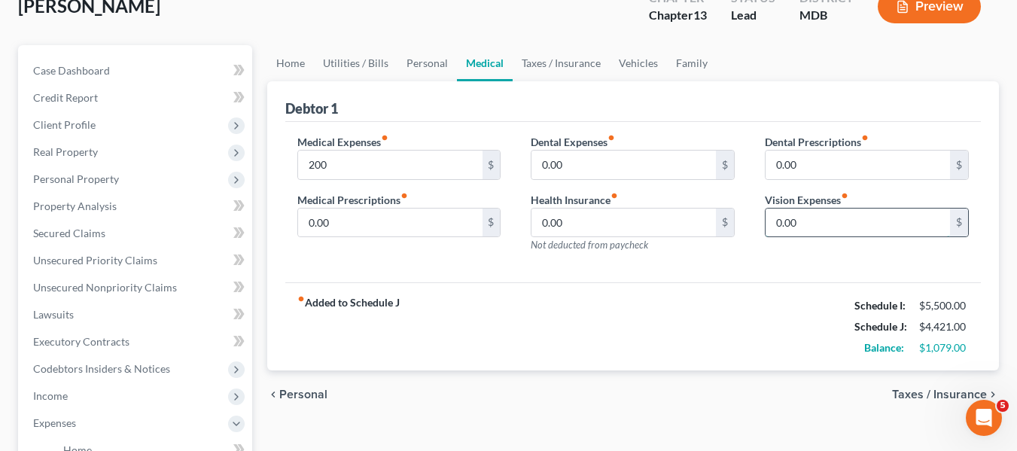
click at [867, 227] on input "0.00" at bounding box center [857, 222] width 184 height 29
type input "100"
click at [623, 62] on link "Vehicles" at bounding box center [638, 63] width 57 height 36
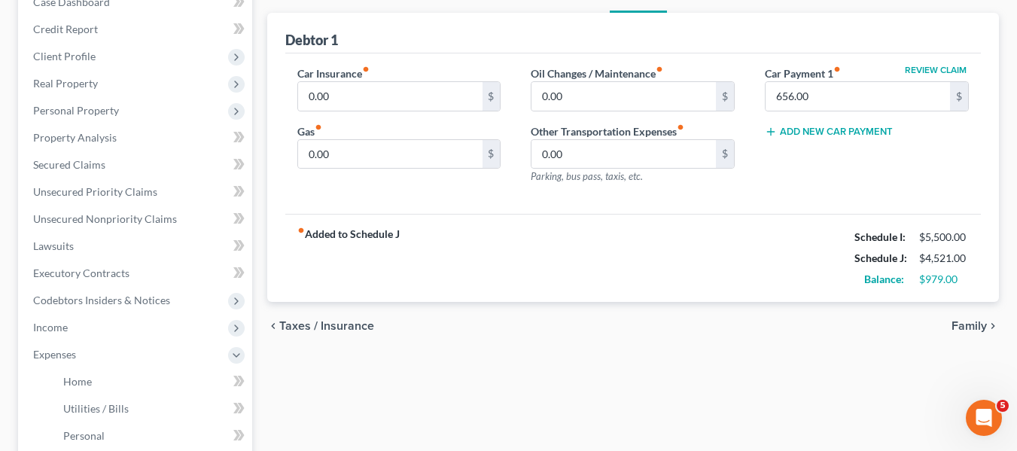
scroll to position [169, 0]
click at [574, 99] on input "0.00" at bounding box center [623, 95] width 184 height 29
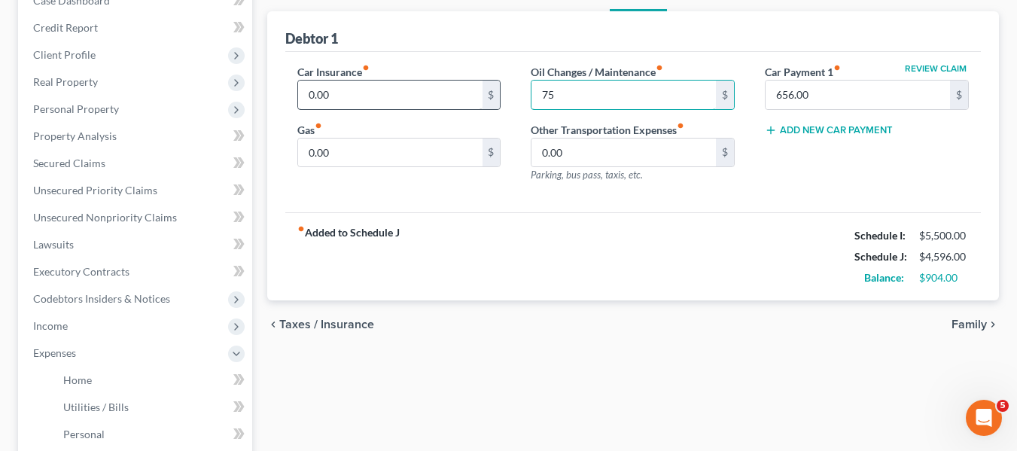
type input "75"
click at [396, 92] on input "0.00" at bounding box center [390, 95] width 184 height 29
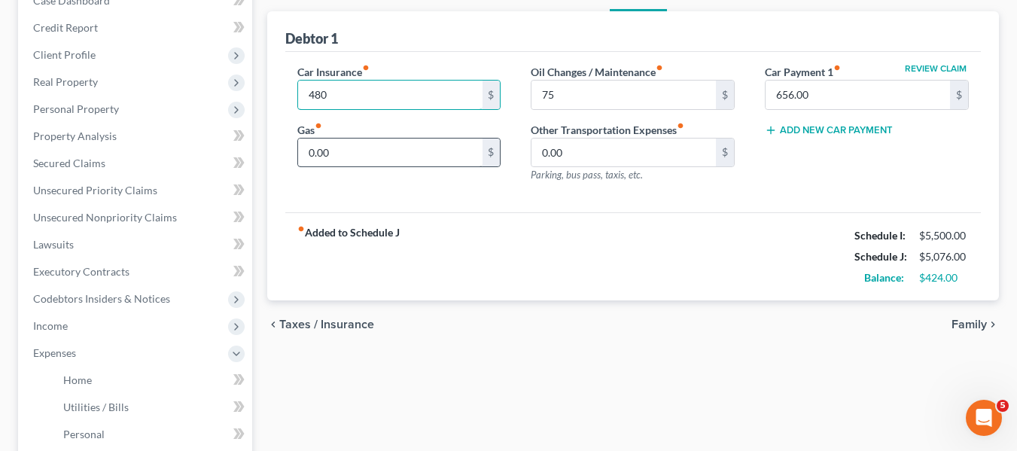
type input "480"
click at [354, 155] on input "0.00" at bounding box center [390, 152] width 184 height 29
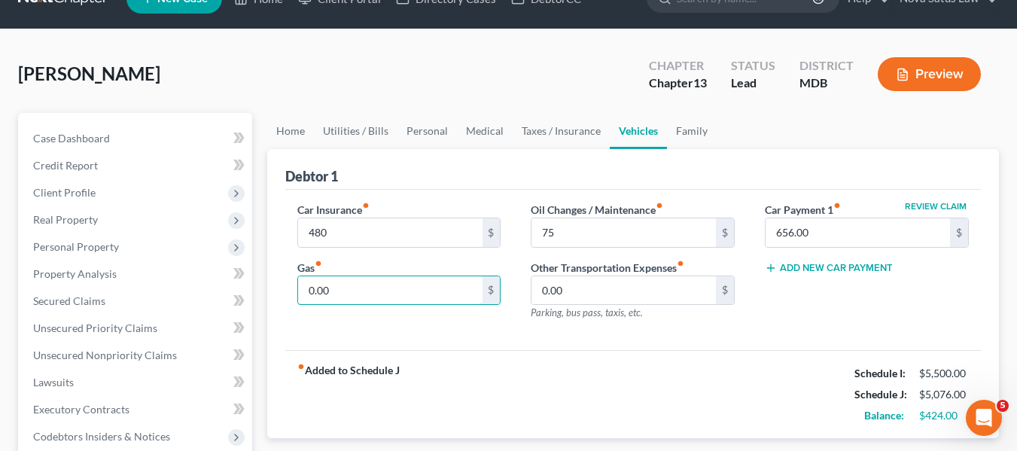
scroll to position [0, 0]
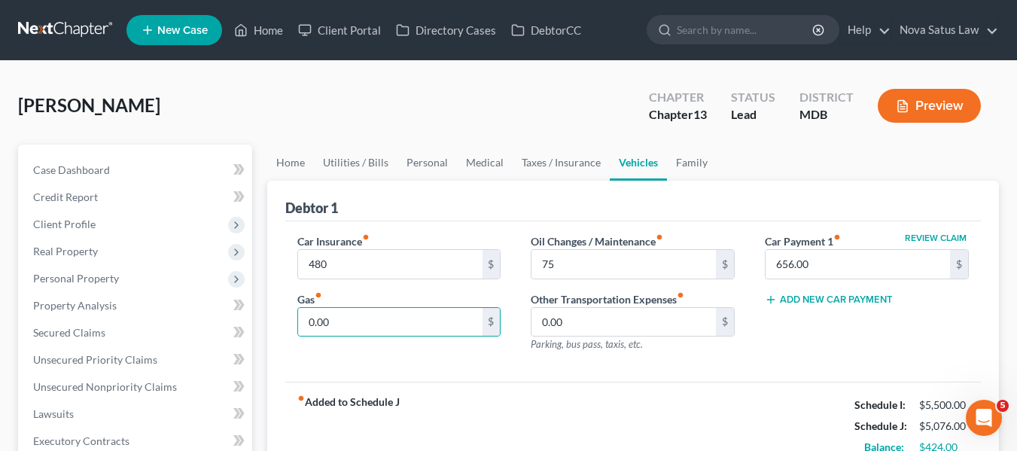
click at [591, 237] on label "Oil Changes / Maintenance fiber_manual_record" at bounding box center [597, 241] width 132 height 16
click at [401, 315] on input "0.00" at bounding box center [390, 322] width 184 height 29
type input "200"
click at [692, 165] on link "Family" at bounding box center [692, 162] width 50 height 36
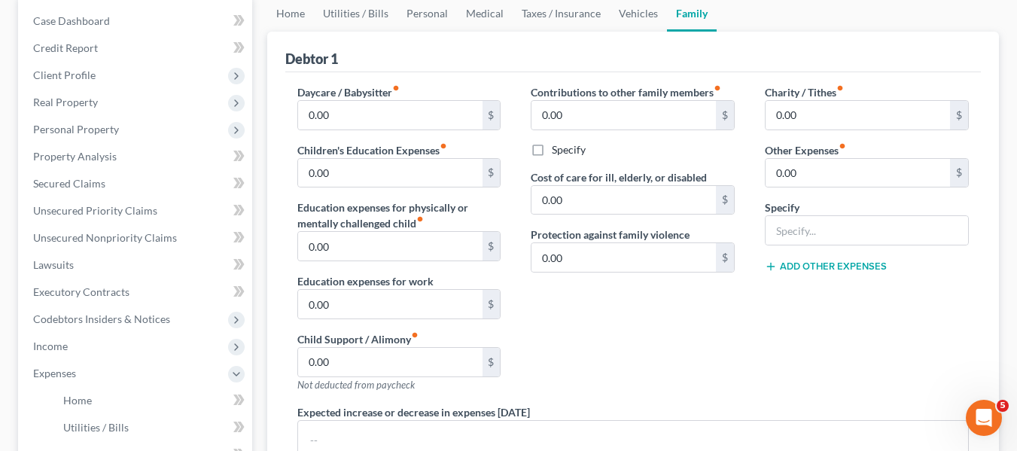
scroll to position [151, 0]
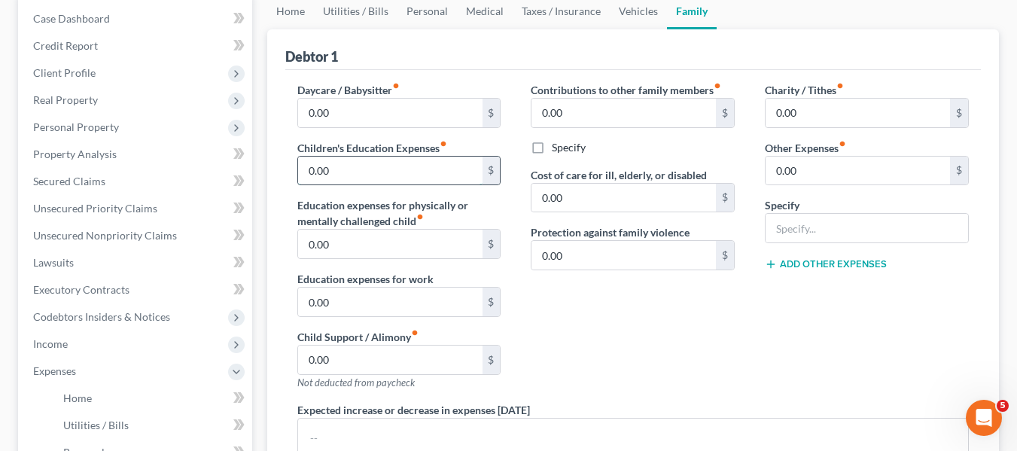
click at [428, 160] on input "0.00" at bounding box center [390, 171] width 184 height 29
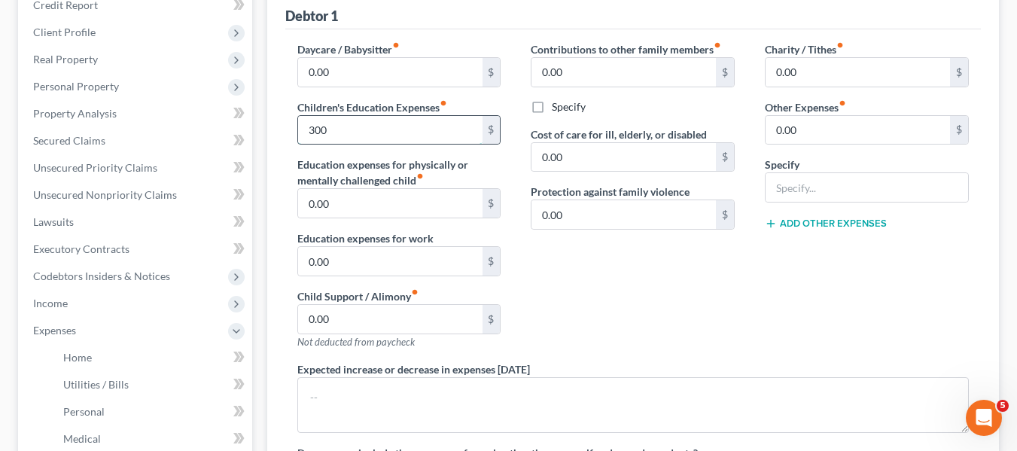
scroll to position [0, 0]
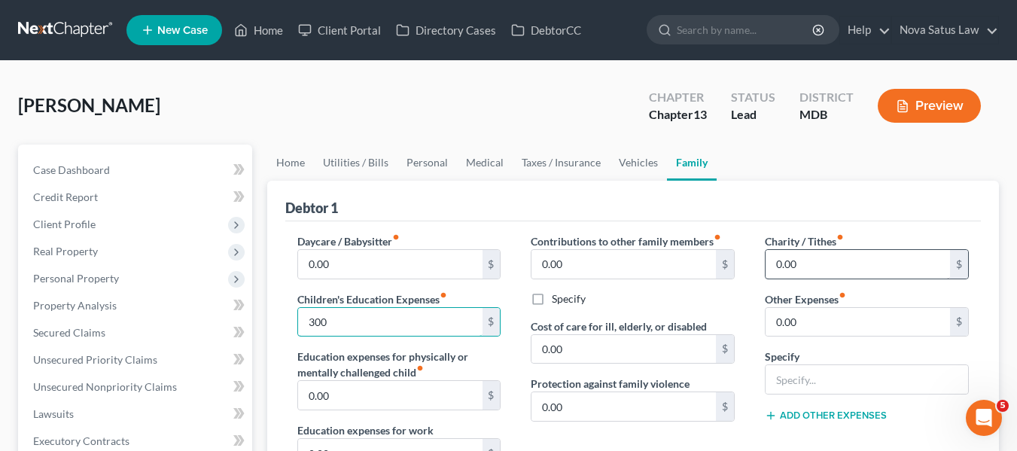
type input "300"
click at [811, 256] on input "0.00" at bounding box center [857, 264] width 184 height 29
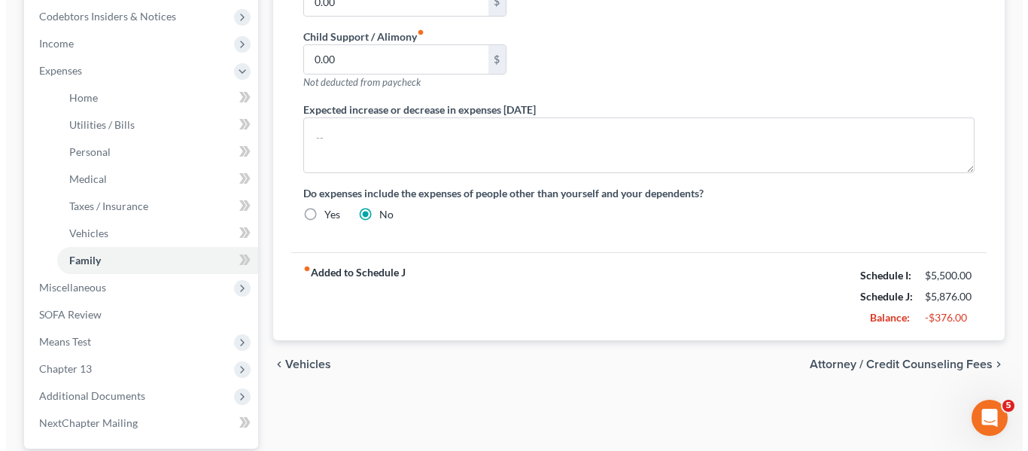
scroll to position [453, 0]
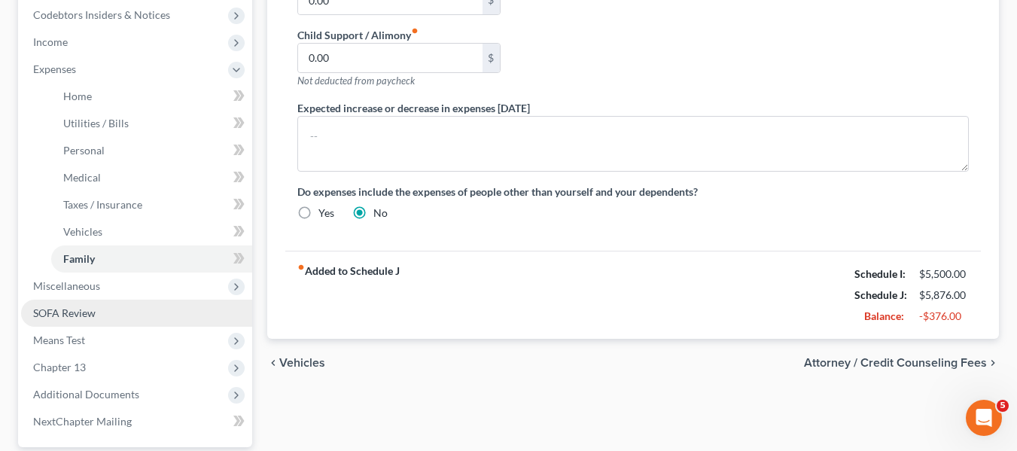
type input "300"
click at [69, 317] on span "SOFA Review" at bounding box center [64, 312] width 62 height 13
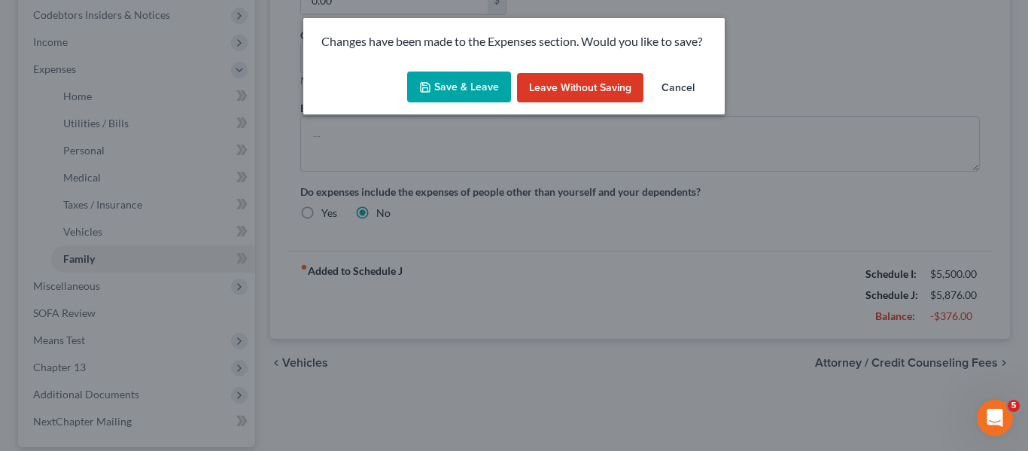
click at [430, 92] on icon "button" at bounding box center [425, 87] width 9 height 9
type input "300.00"
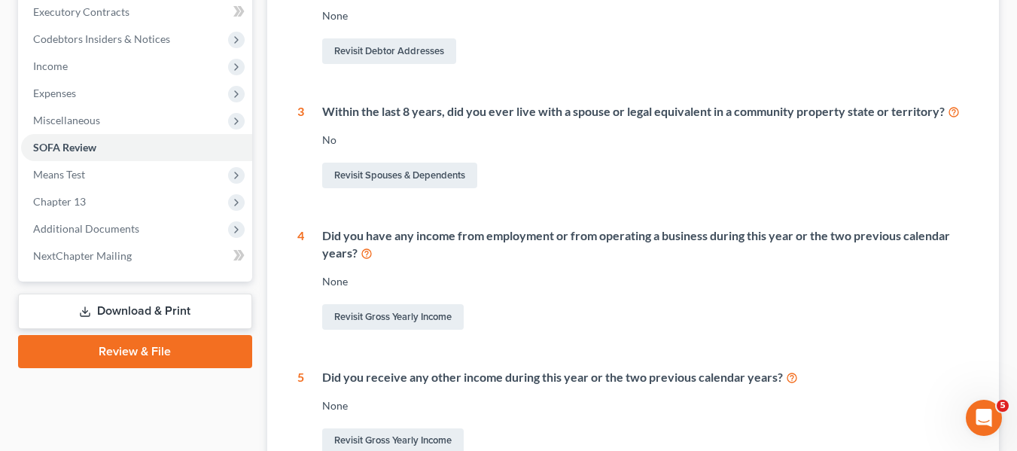
scroll to position [430, 0]
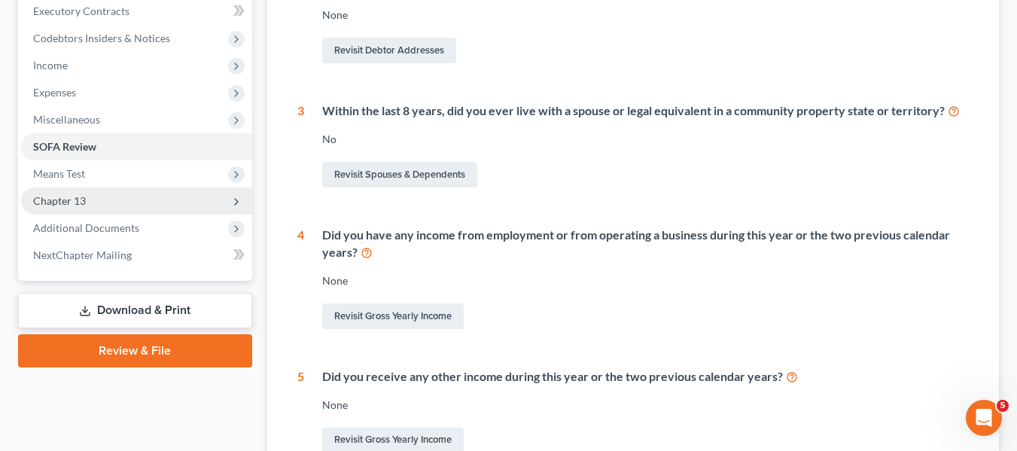
click at [83, 202] on span "Chapter 13" at bounding box center [59, 200] width 53 height 13
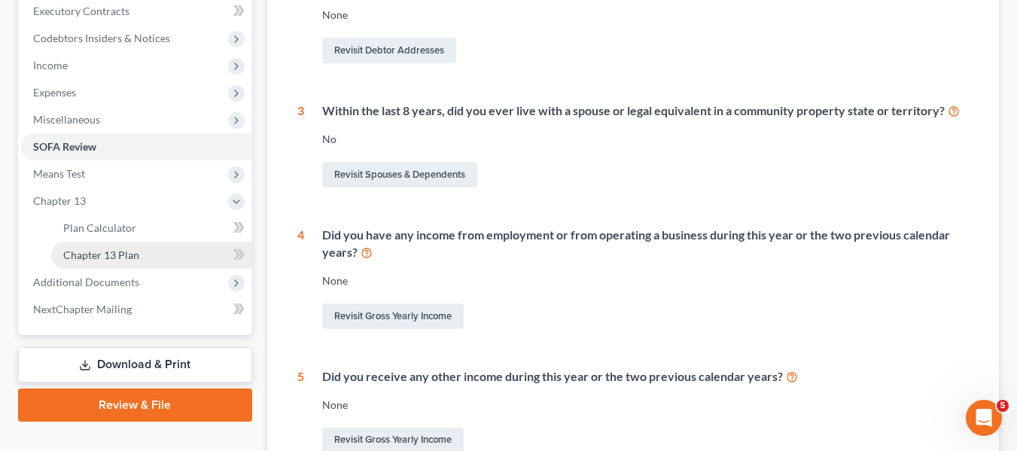
click at [101, 251] on span "Chapter 13 Plan" at bounding box center [101, 254] width 76 height 13
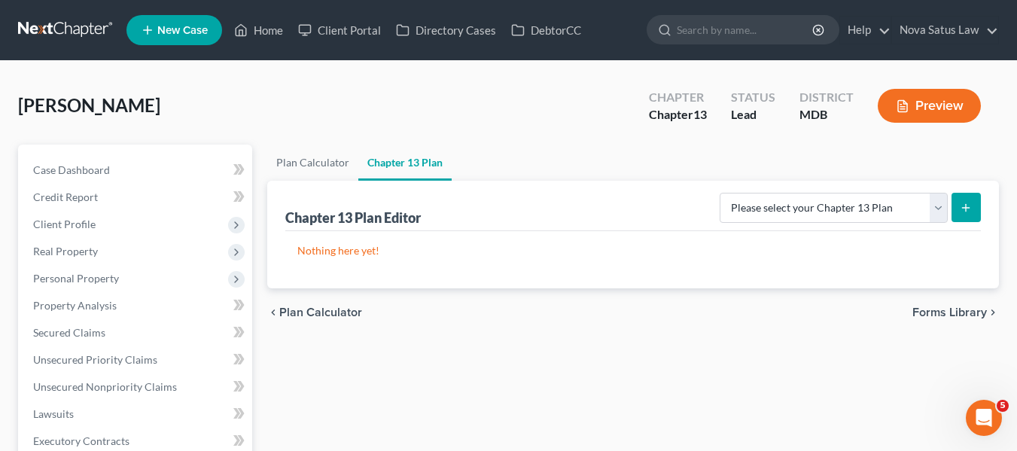
scroll to position [39, 0]
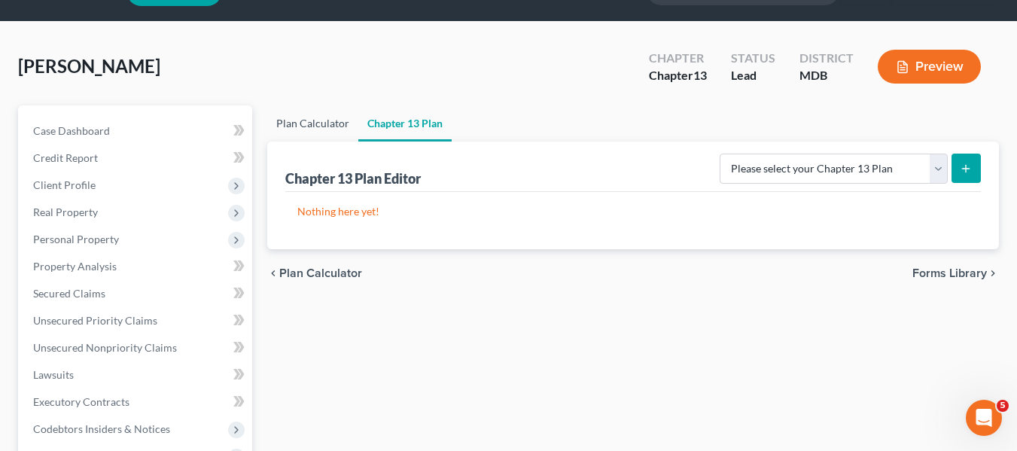
click at [314, 127] on link "Plan Calculator" at bounding box center [312, 123] width 91 height 36
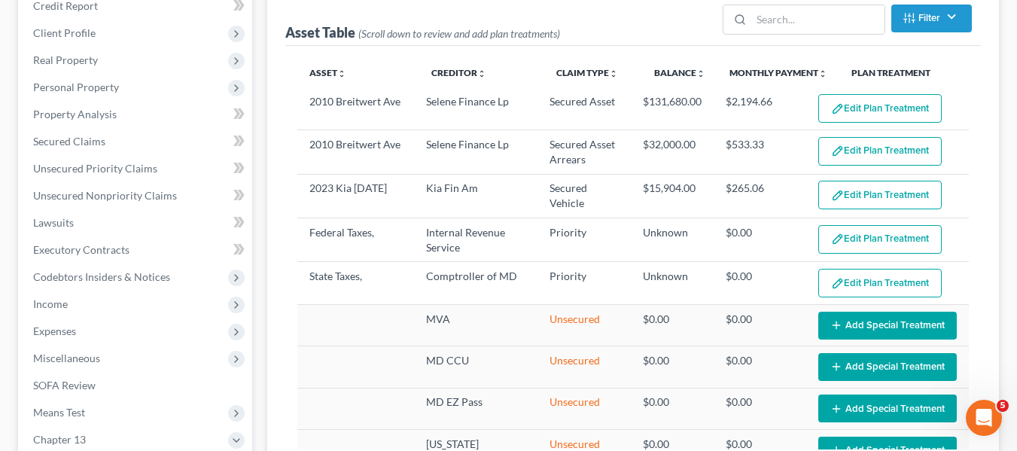
scroll to position [192, 0]
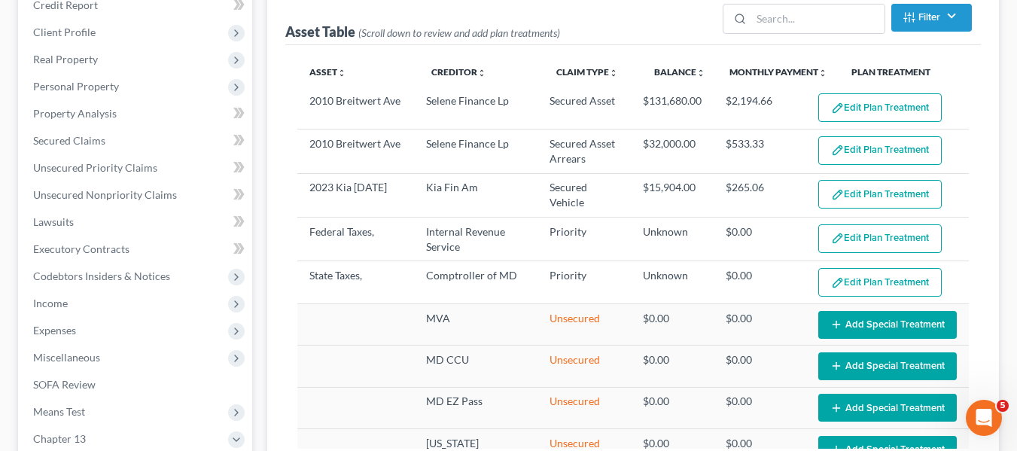
select select "59"
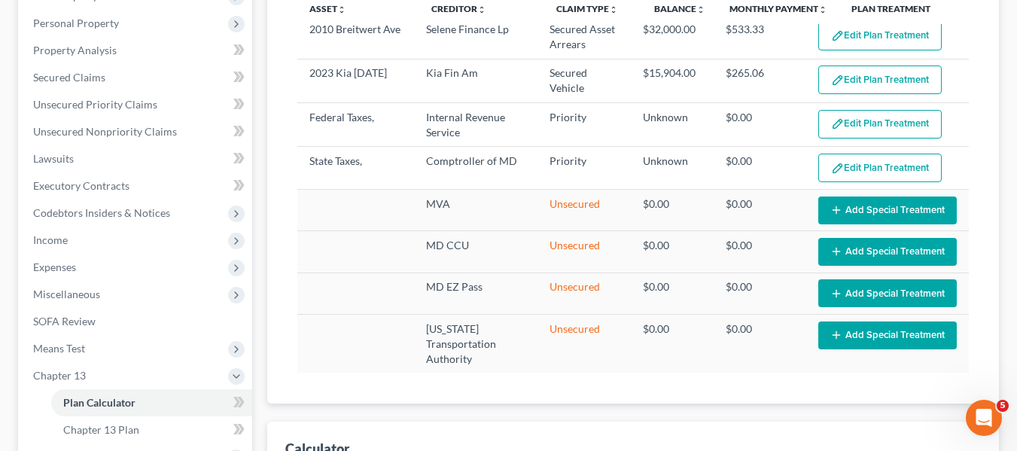
scroll to position [254, 0]
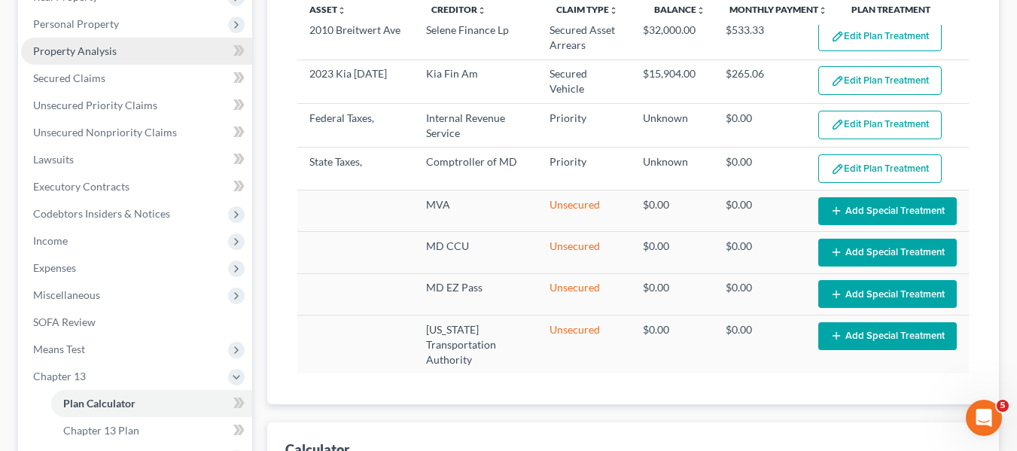
click at [84, 56] on span "Property Analysis" at bounding box center [75, 50] width 84 height 13
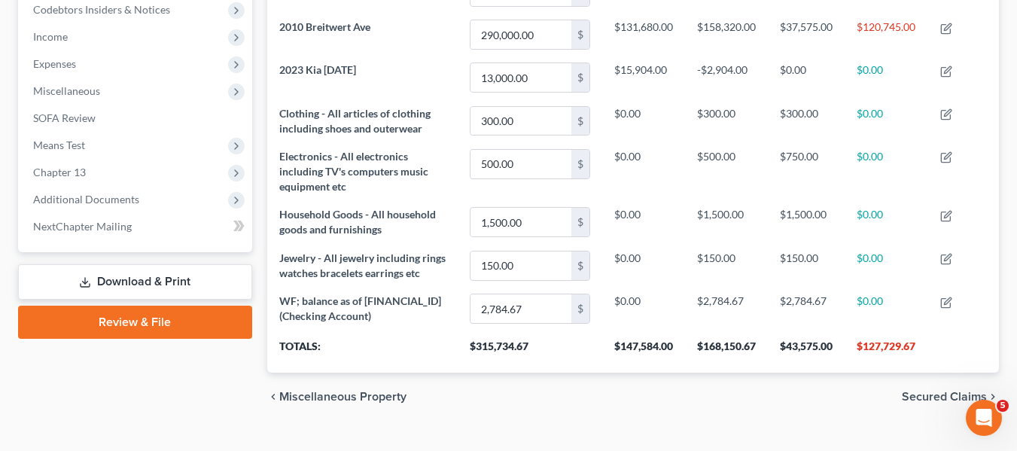
scroll to position [500, 0]
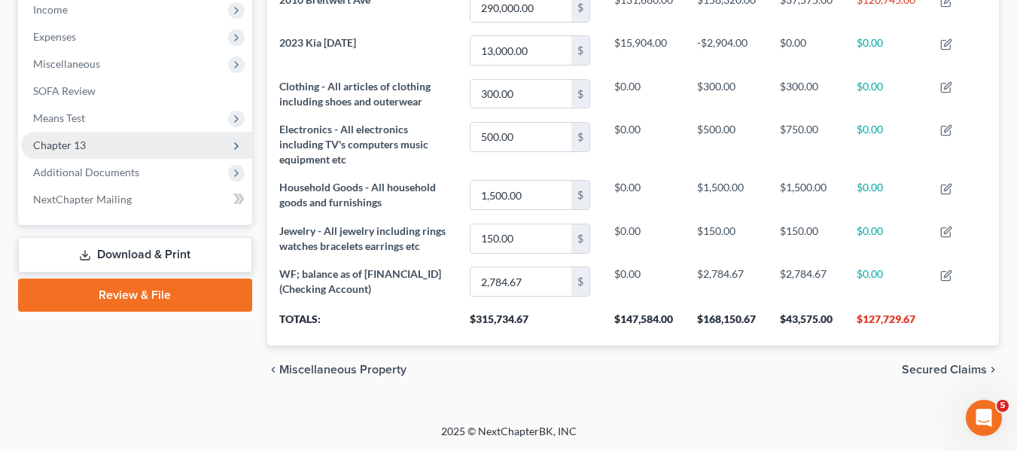
click at [80, 138] on span "Chapter 13" at bounding box center [59, 144] width 53 height 13
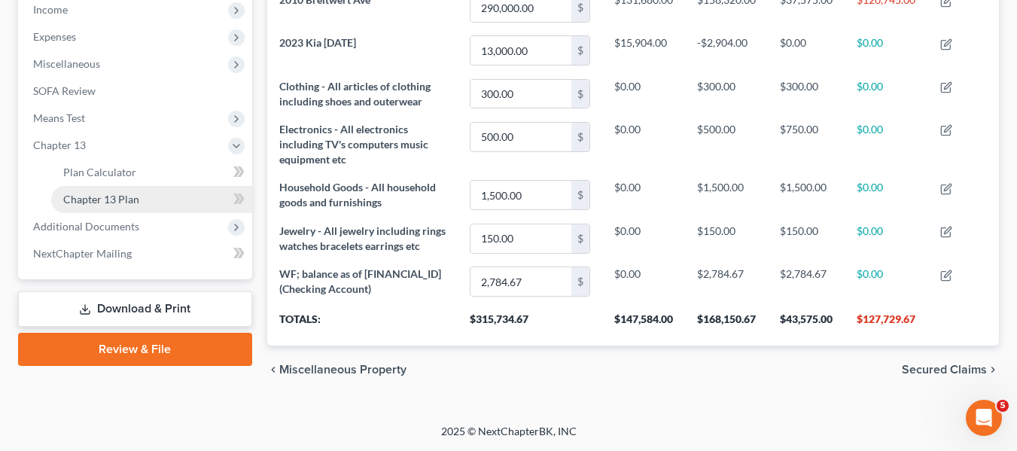
click at [102, 193] on span "Chapter 13 Plan" at bounding box center [101, 199] width 76 height 13
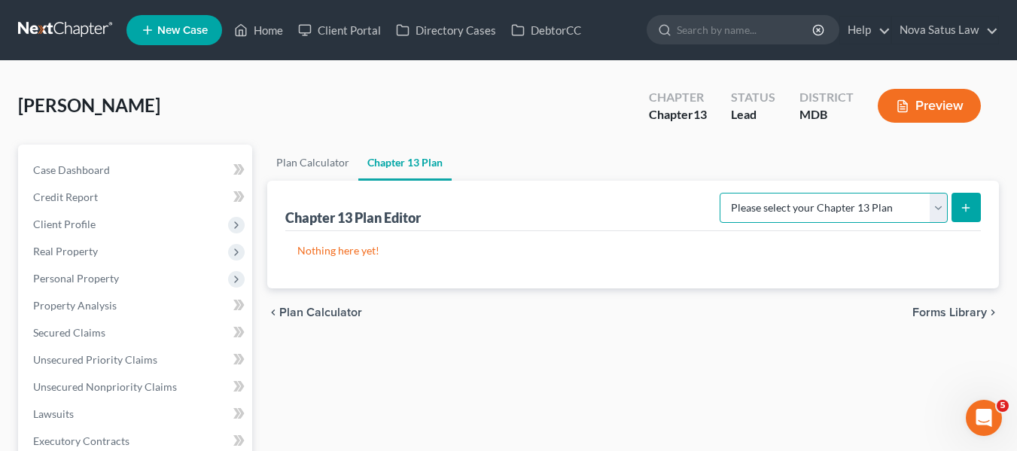
click at [846, 202] on select "Please select your Chapter 13 Plan District of [US_STATE][GEOGRAPHIC_DATA] of […" at bounding box center [833, 208] width 228 height 30
select select "1"
click at [725, 193] on select "Please select your Chapter 13 Plan District of [US_STATE][GEOGRAPHIC_DATA] of […" at bounding box center [833, 208] width 228 height 30
click at [972, 208] on icon "submit" at bounding box center [966, 208] width 12 height 12
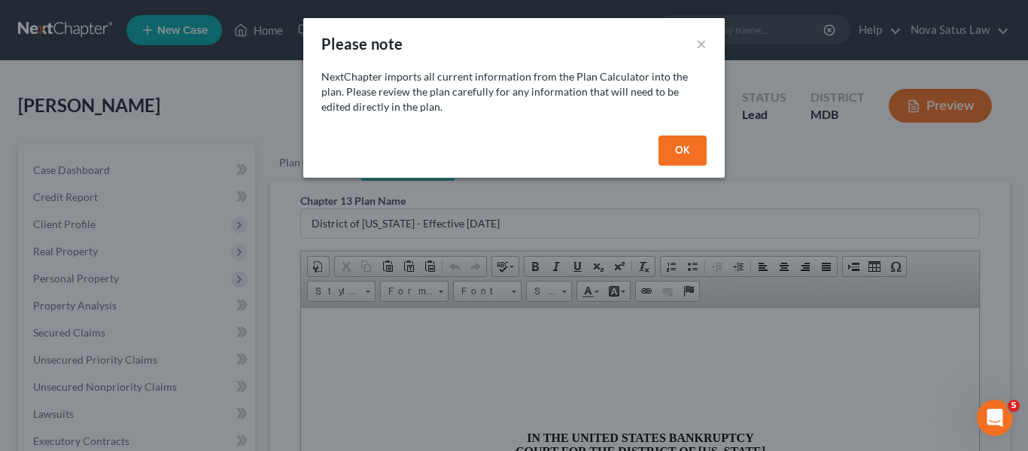
click at [663, 149] on button "OK" at bounding box center [683, 150] width 48 height 30
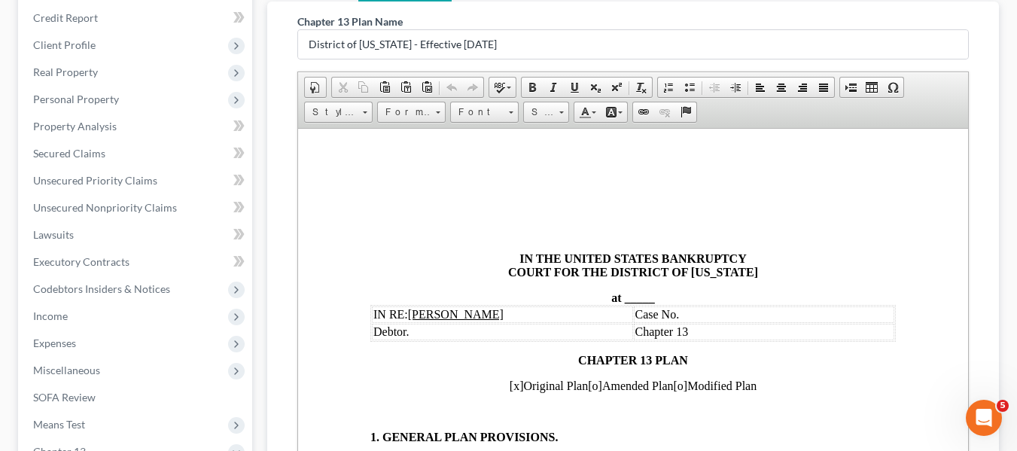
scroll to position [180, 0]
click at [624, 294] on span "_____" at bounding box center [639, 296] width 30 height 13
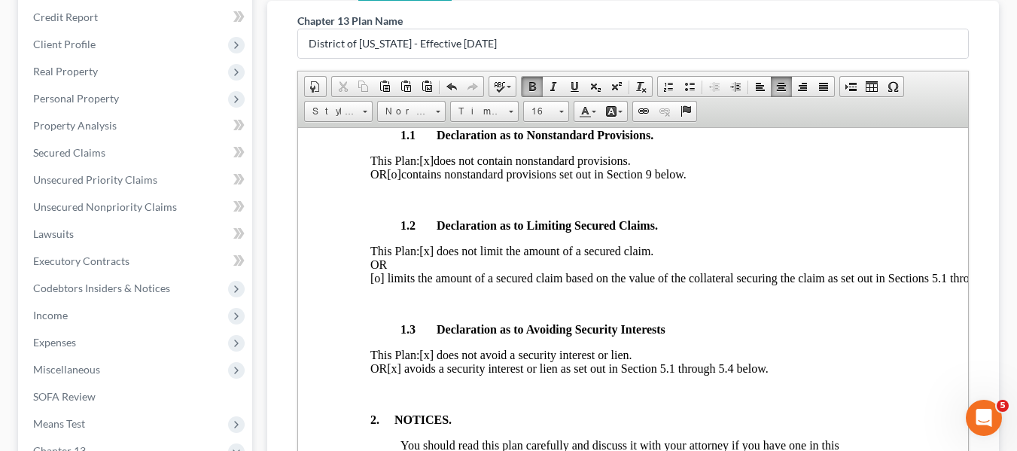
scroll to position [420, 0]
click at [438, 373] on span "[x] avoids a security interest or lien as set out in Section 5.1 through 5.4 be…" at bounding box center [576, 366] width 381 height 13
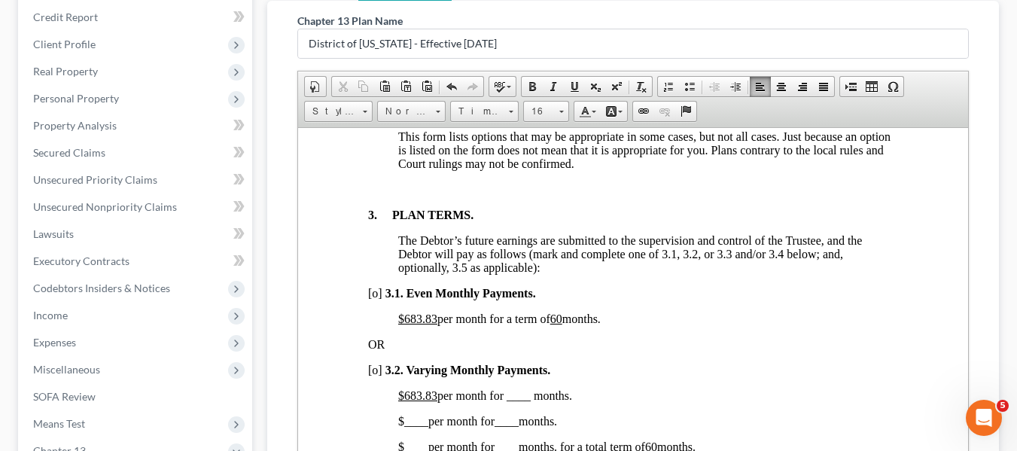
scroll to position [988, 2]
click at [403, 324] on u "$683.83" at bounding box center [416, 317] width 39 height 13
click at [528, 324] on u "60" at bounding box center [522, 317] width 12 height 13
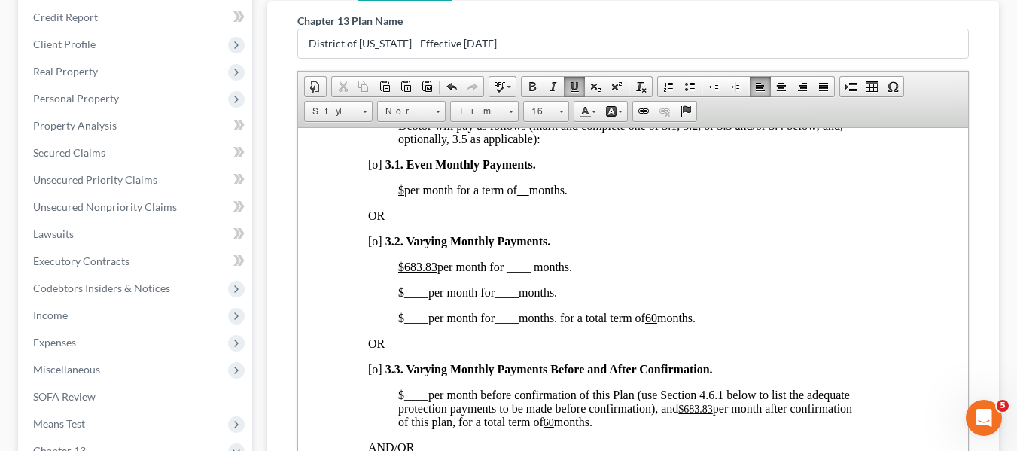
scroll to position [1118, 2]
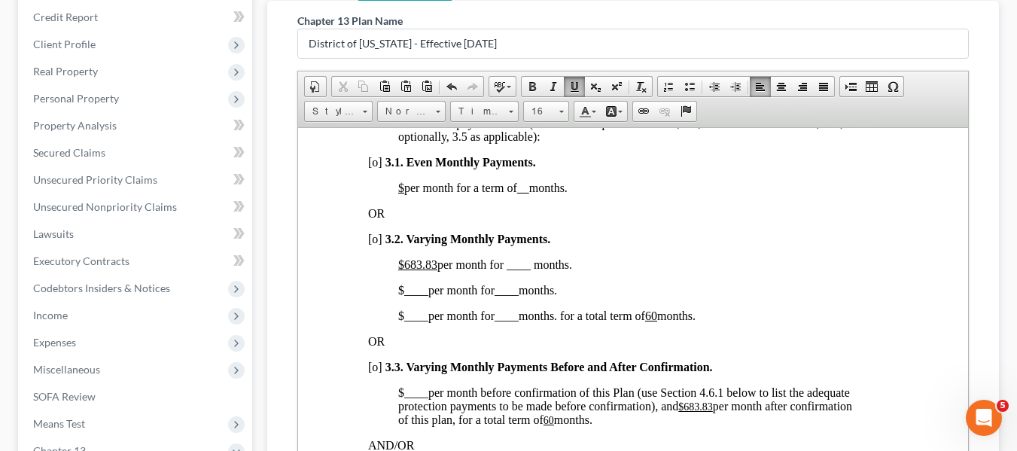
click at [372, 245] on span "[o]" at bounding box center [374, 238] width 14 height 13
click at [403, 270] on u "$683.83" at bounding box center [416, 263] width 39 height 13
click at [507, 270] on span "$400.00 per month for ____ months." at bounding box center [484, 263] width 174 height 13
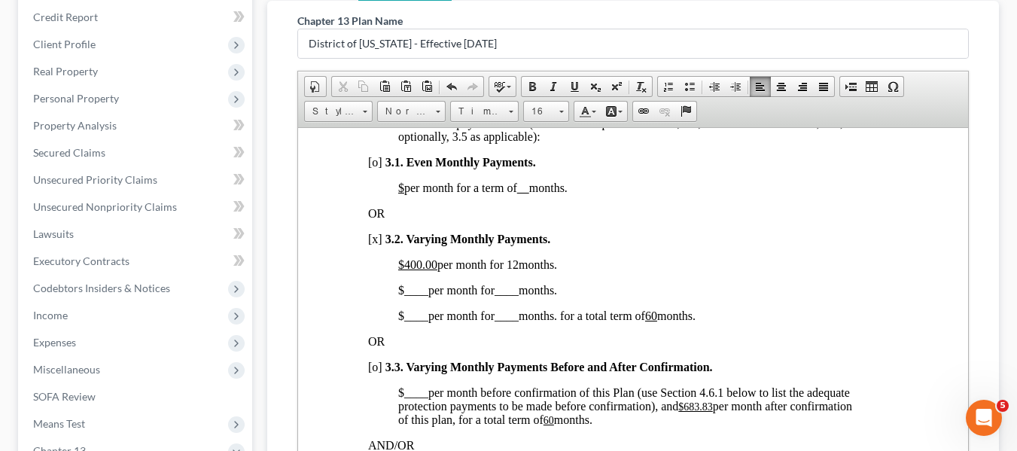
click at [406, 296] on span "____" at bounding box center [415, 289] width 24 height 13
click at [509, 296] on span "____" at bounding box center [515, 289] width 24 height 13
click at [397, 321] on span "$ ____ per month for ____ months. for a total term of 60 months." at bounding box center [545, 315] width 297 height 13
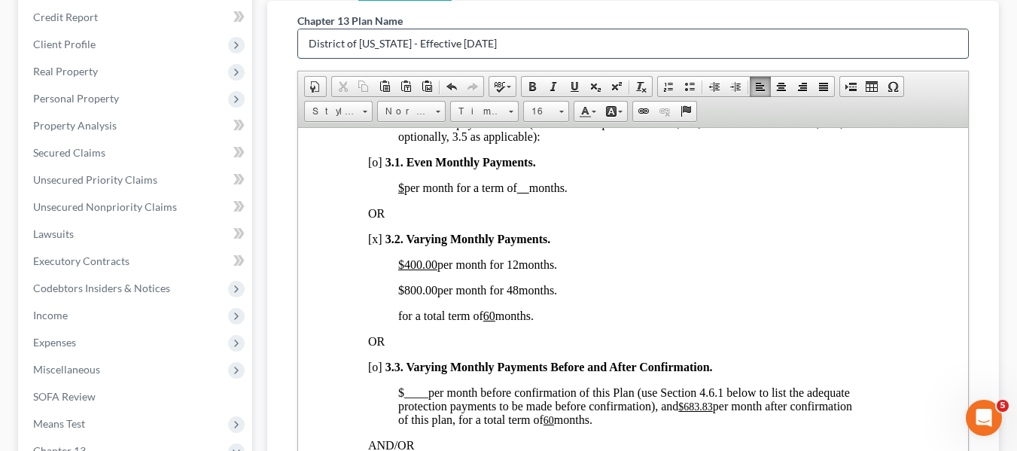
click at [503, 38] on input "District of [US_STATE] - Effective [DATE]" at bounding box center [633, 43] width 670 height 29
type input "D"
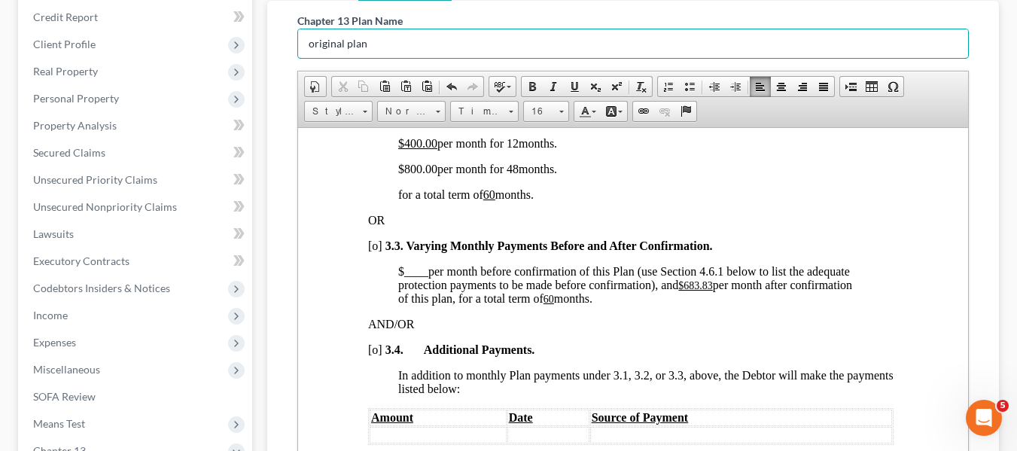
scroll to position [1240, 2]
type input "original plan"
click at [685, 290] on u "$683.83" at bounding box center [694, 283] width 35 height 11
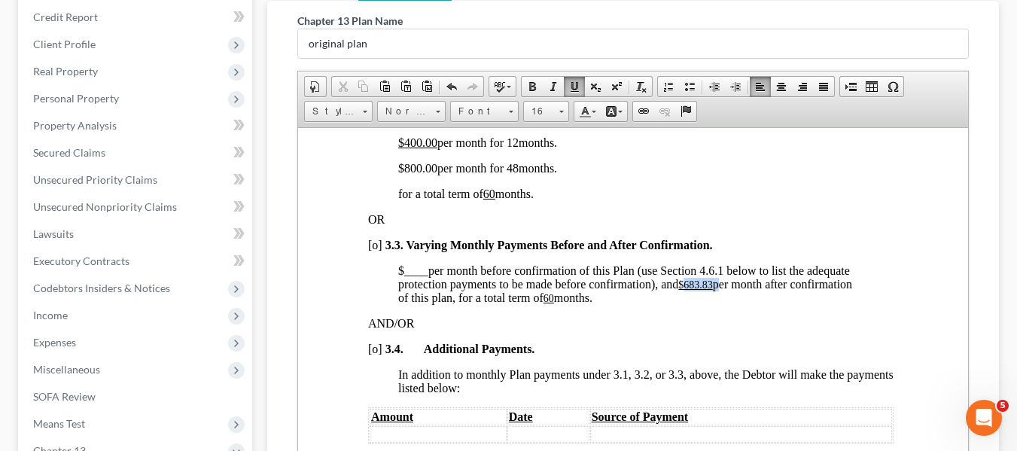
click at [685, 290] on u "$683.83" at bounding box center [694, 283] width 35 height 11
click at [493, 303] on u "60" at bounding box center [487, 297] width 11 height 11
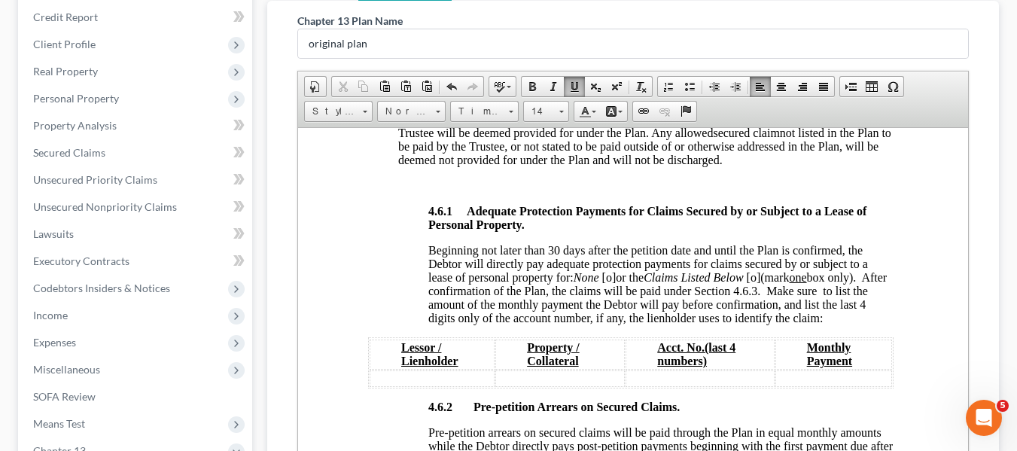
scroll to position [2448, 2]
click at [610, 282] on span "[o]" at bounding box center [608, 275] width 14 height 13
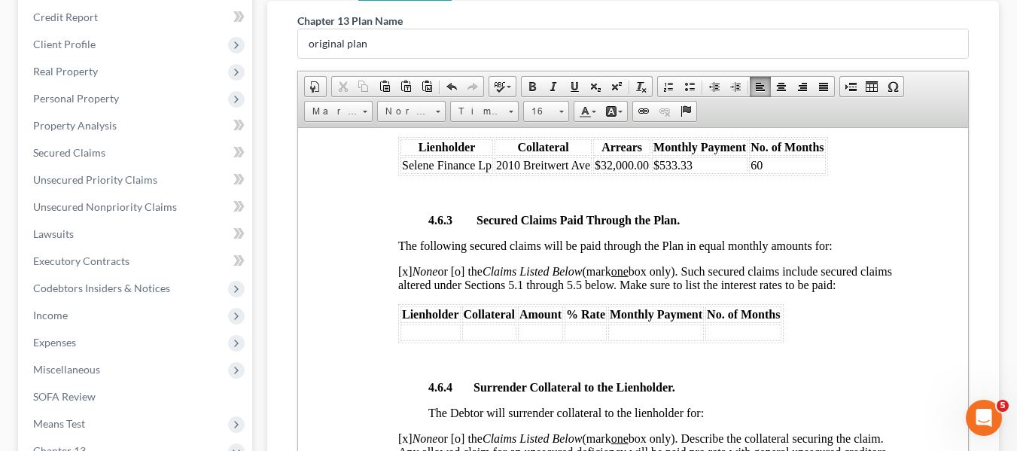
scroll to position [2831, 2]
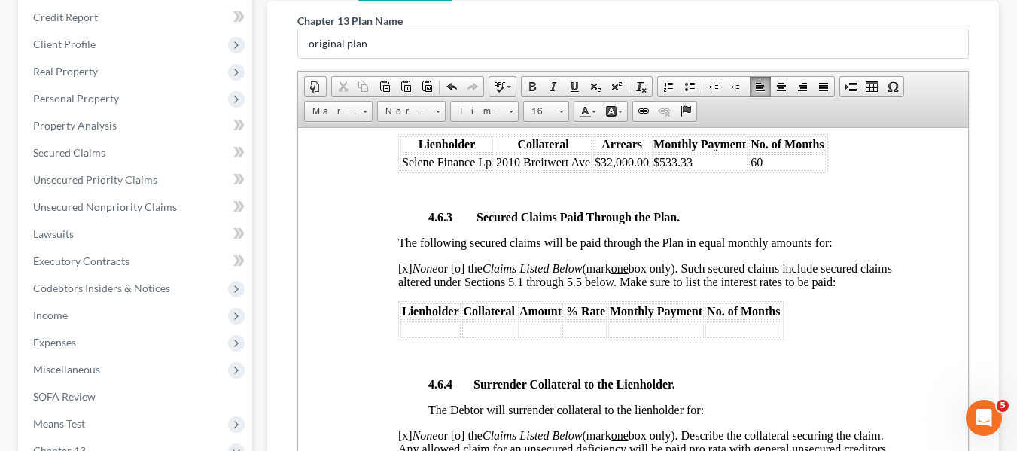
click at [697, 170] on td "$533.33" at bounding box center [699, 162] width 96 height 17
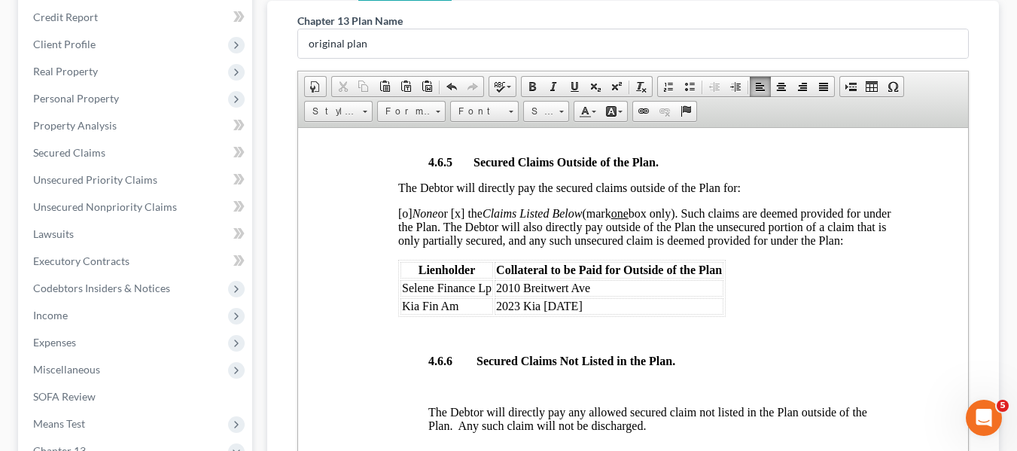
scroll to position [3316, 2]
click at [402, 293] on span "Selene Finance Lp" at bounding box center [446, 286] width 90 height 13
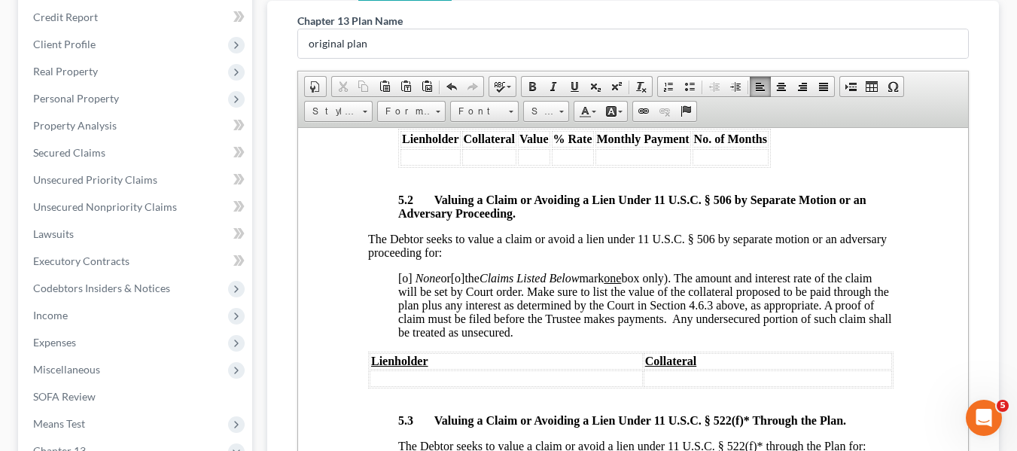
scroll to position [4333, 2]
click at [403, 283] on span "[o]" at bounding box center [404, 276] width 14 height 13
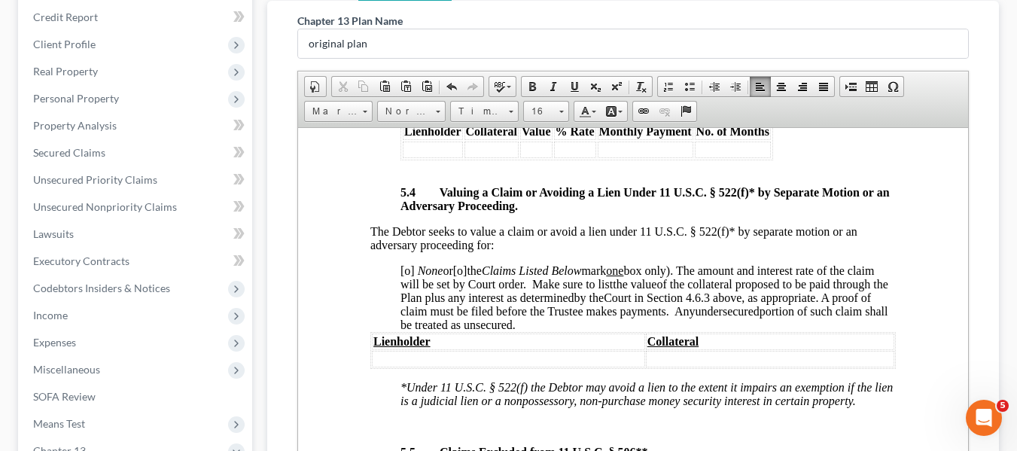
scroll to position [4807, 0]
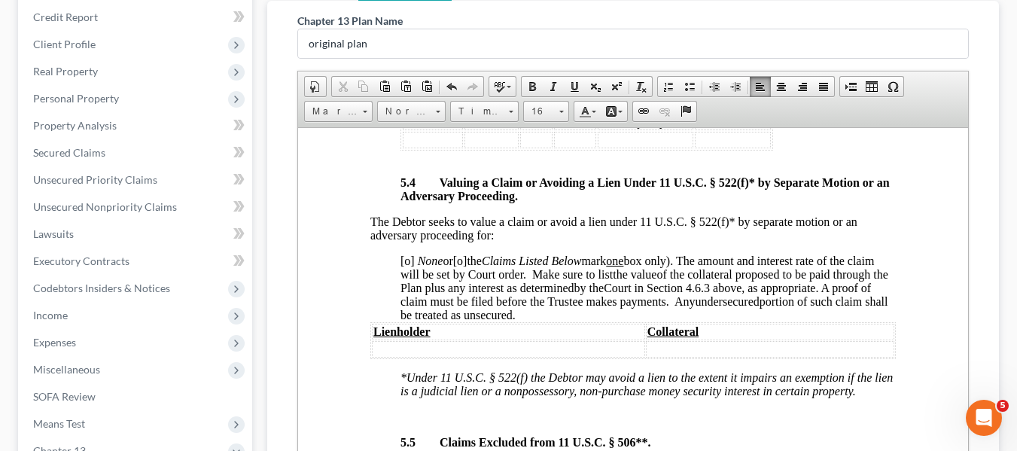
click at [406, 266] on span "[o]" at bounding box center [407, 260] width 14 height 13
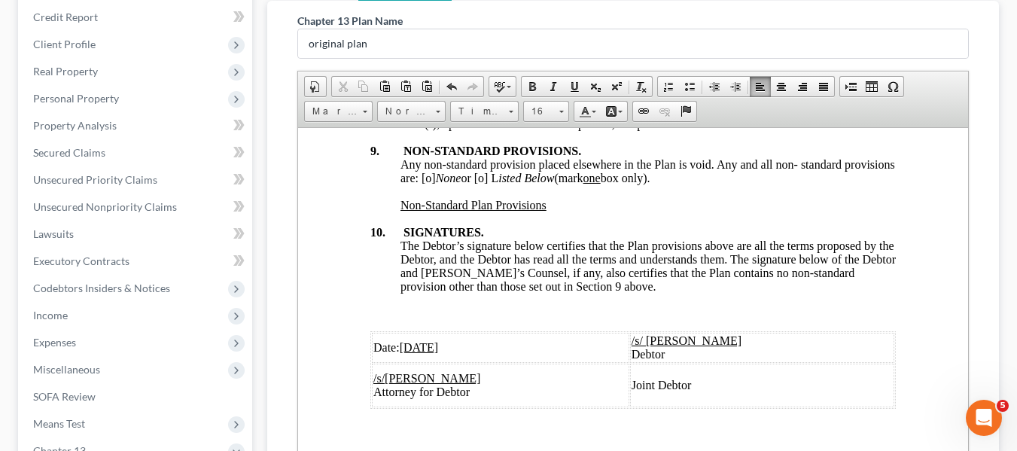
scroll to position [5767, 0]
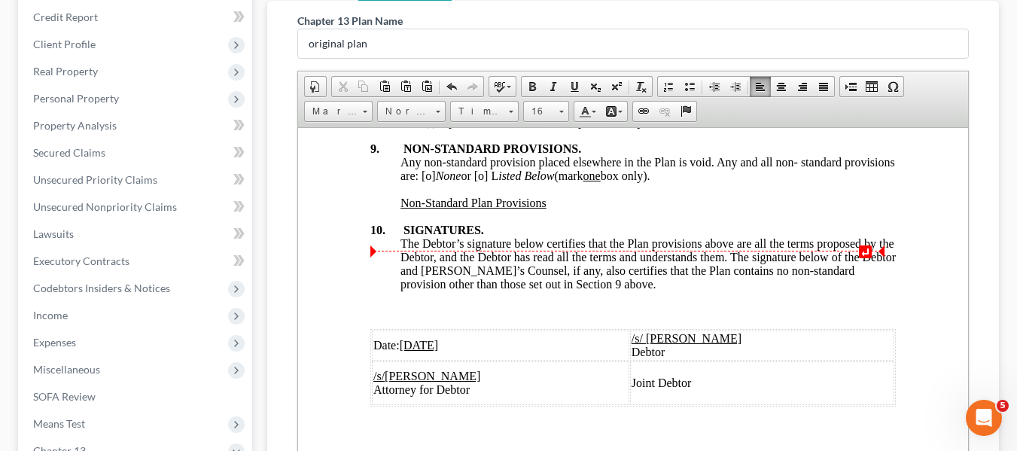
click at [477, 181] on span "Any non-standard provision placed elsewhere in the Plan is void. Any and all no…" at bounding box center [647, 168] width 494 height 26
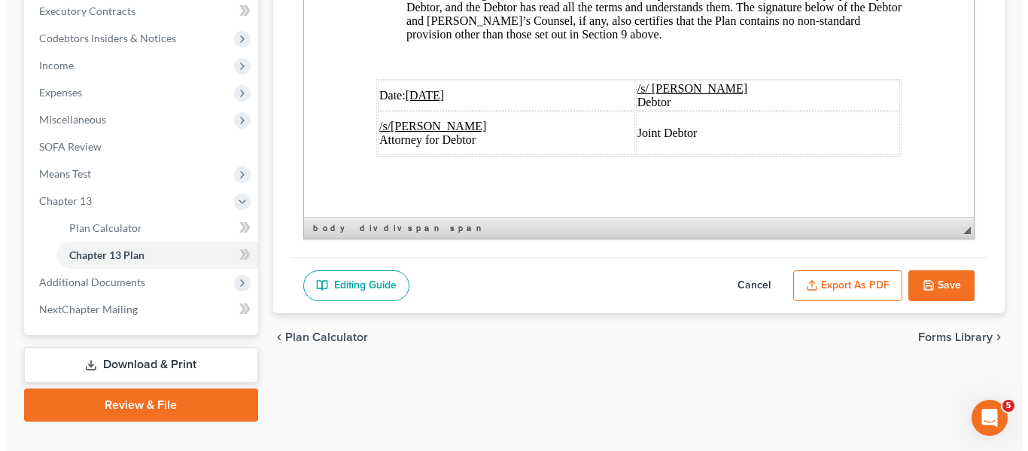
scroll to position [458, 0]
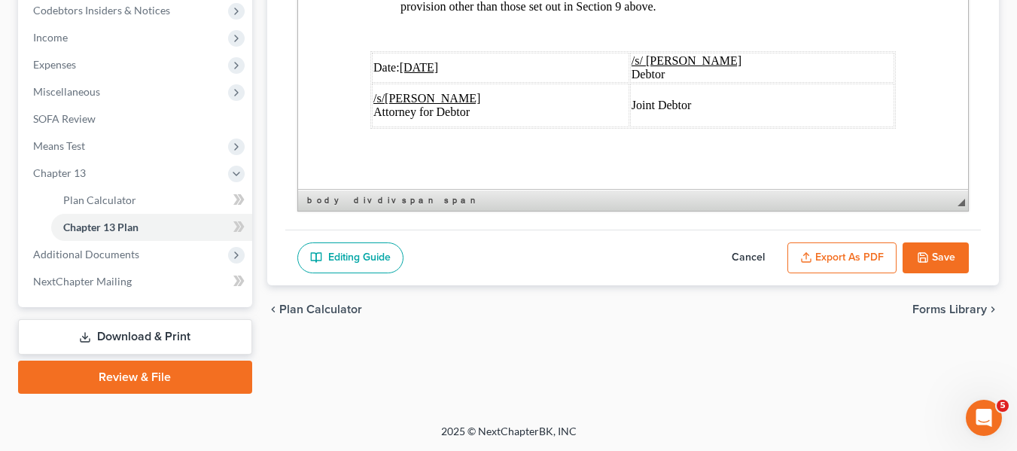
click at [829, 257] on button "Export as PDF" at bounding box center [841, 258] width 109 height 32
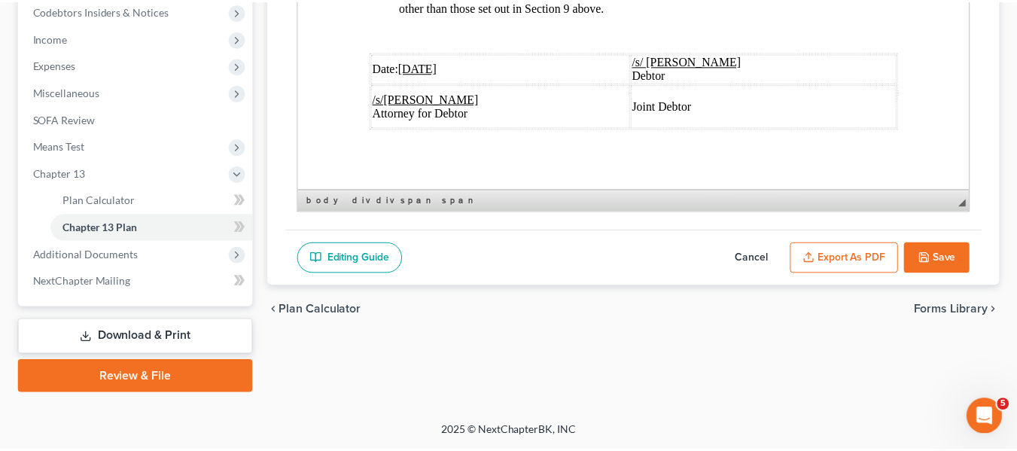
scroll to position [5713, 0]
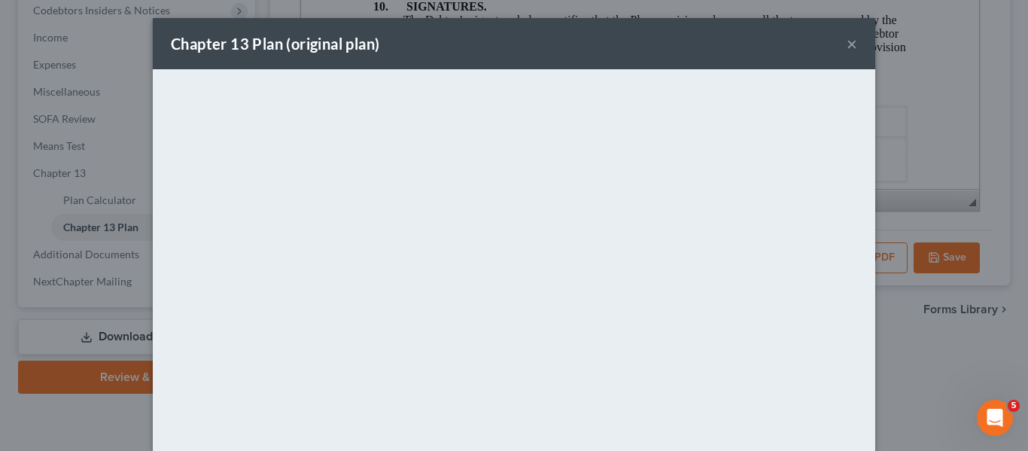
click at [528, 34] on div "Chapter 13 Plan (original plan) ×" at bounding box center [514, 43] width 722 height 51
click at [847, 44] on button "×" at bounding box center [852, 44] width 11 height 18
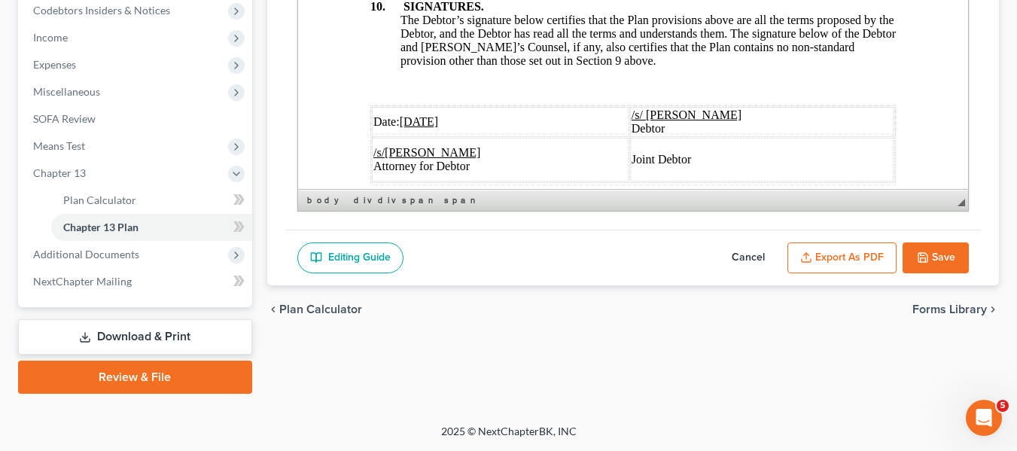
scroll to position [5767, 0]
